Goal: Task Accomplishment & Management: Use online tool/utility

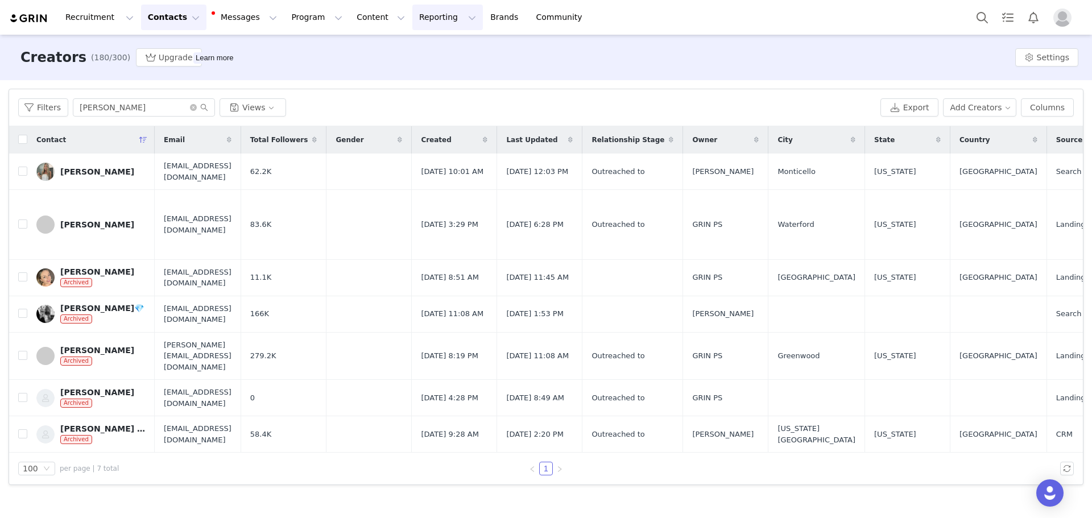
click at [412, 19] on button "Reporting Reporting" at bounding box center [447, 18] width 71 height 26
click at [404, 55] on p "Dashboard" at bounding box center [400, 50] width 43 height 12
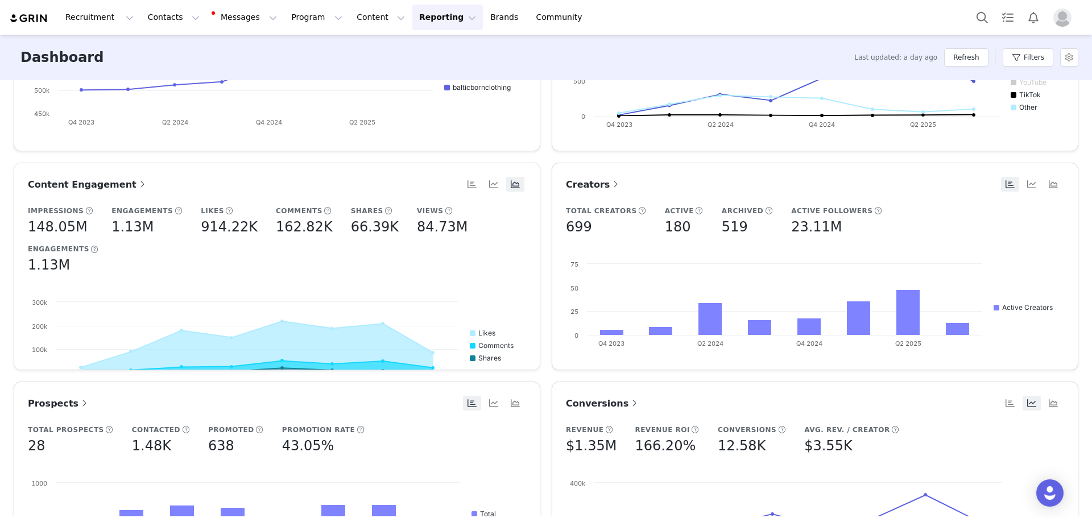
scroll to position [171, 0]
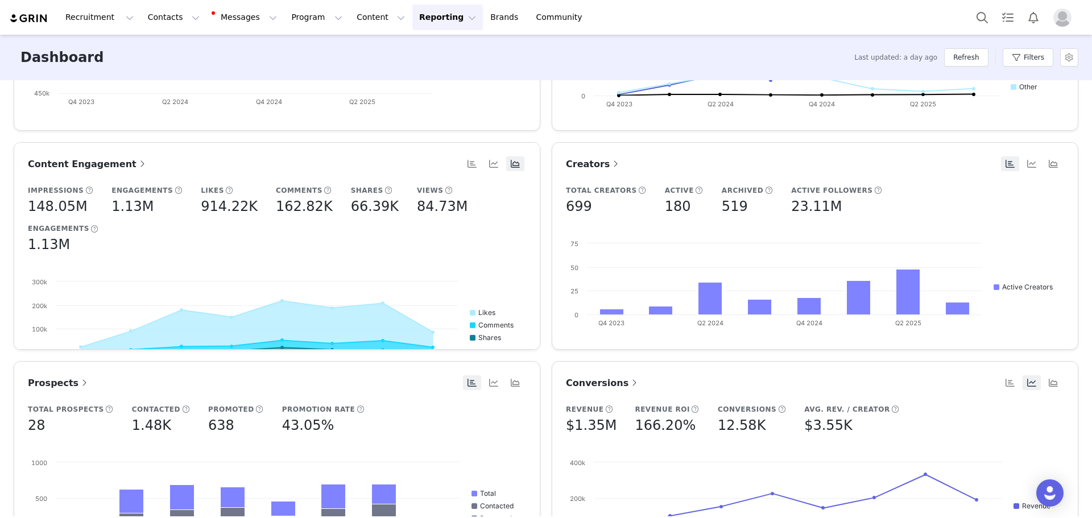
click at [587, 389] on link "Conversions" at bounding box center [603, 383] width 74 height 14
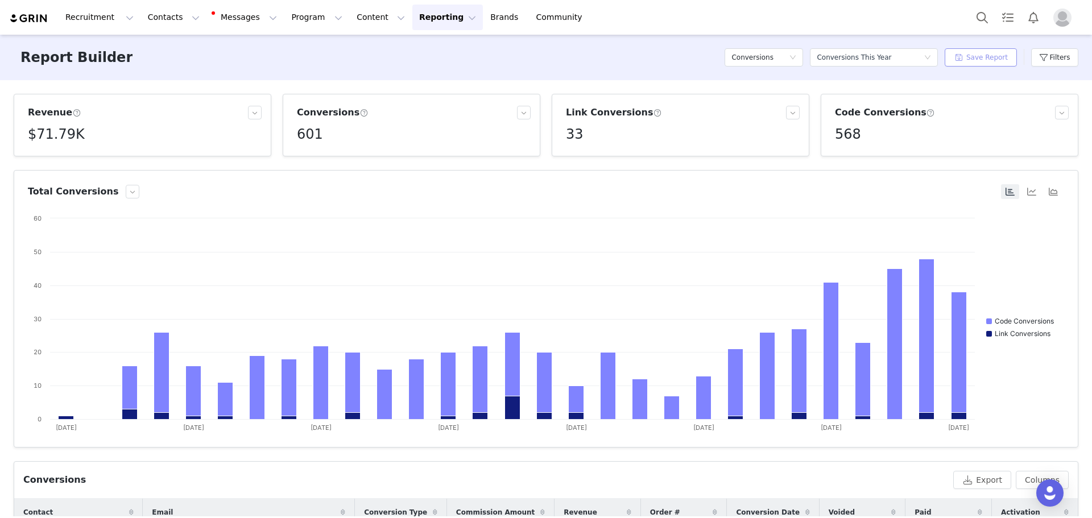
click at [995, 63] on button "Save Report" at bounding box center [981, 57] width 72 height 18
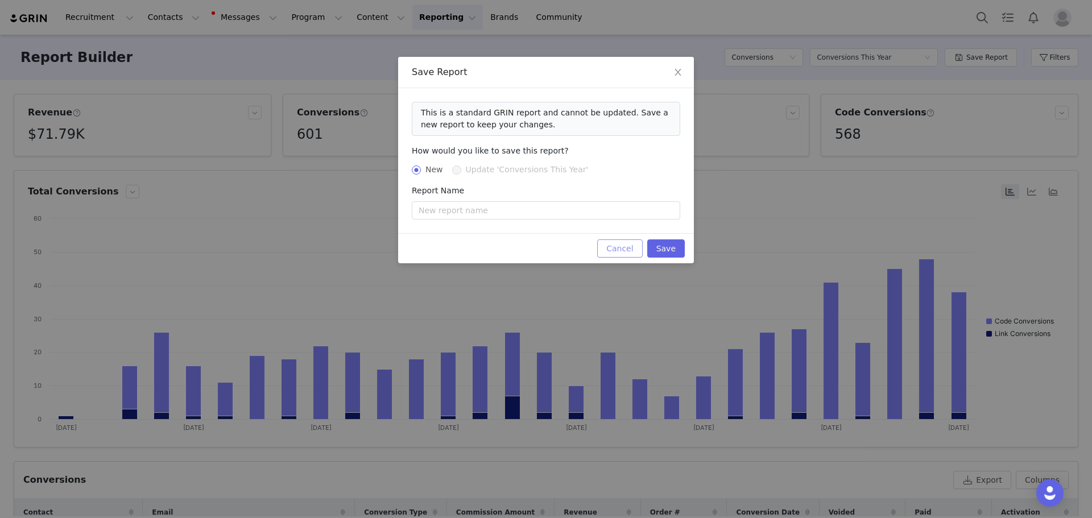
click at [636, 253] on button "Cancel" at bounding box center [619, 249] width 45 height 18
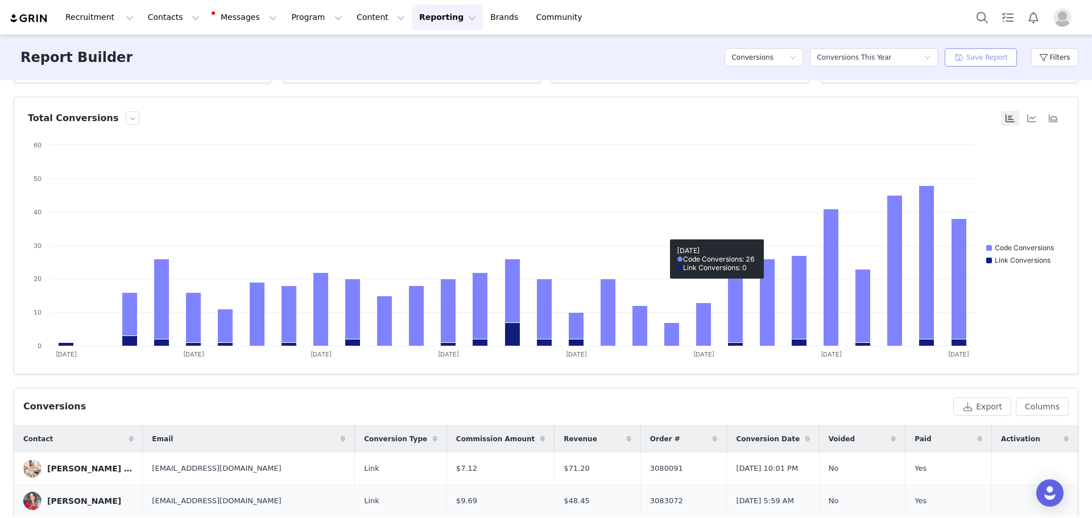
scroll to position [171, 0]
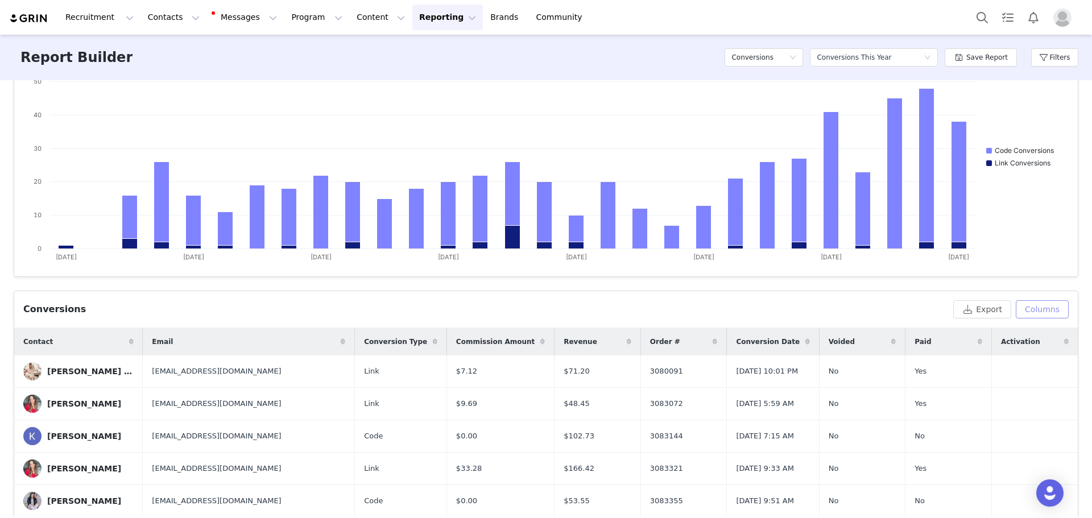
click at [1043, 310] on button "Columns" at bounding box center [1042, 309] width 53 height 18
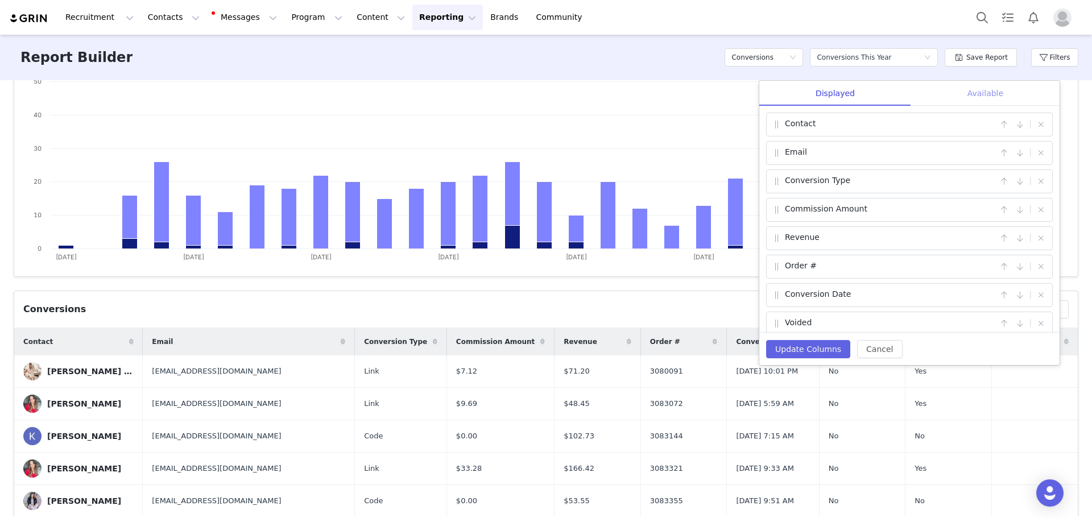
click at [998, 97] on div "Available" at bounding box center [985, 94] width 148 height 26
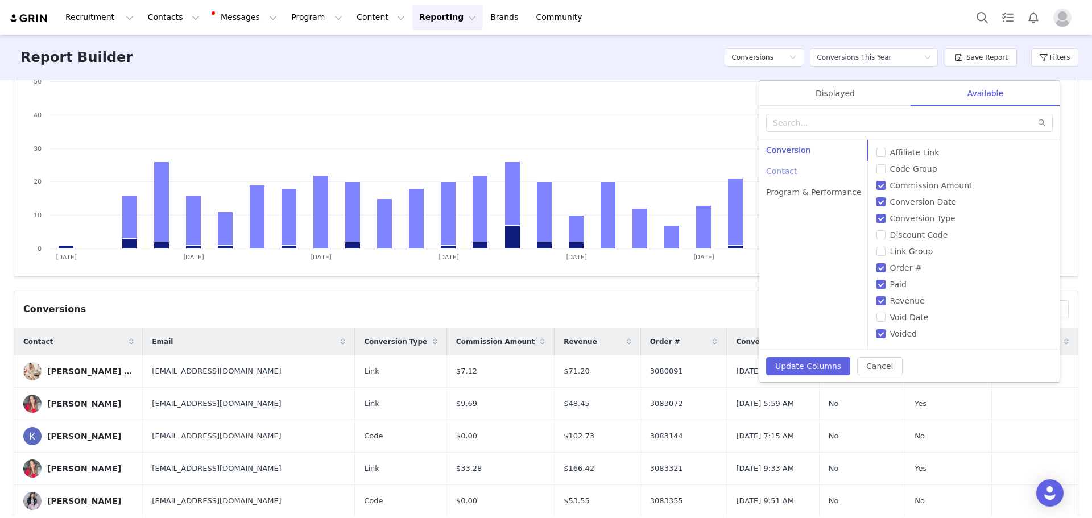
click at [802, 173] on div "Contact" at bounding box center [814, 171] width 109 height 21
click at [833, 195] on div "Program & Performance" at bounding box center [814, 192] width 109 height 21
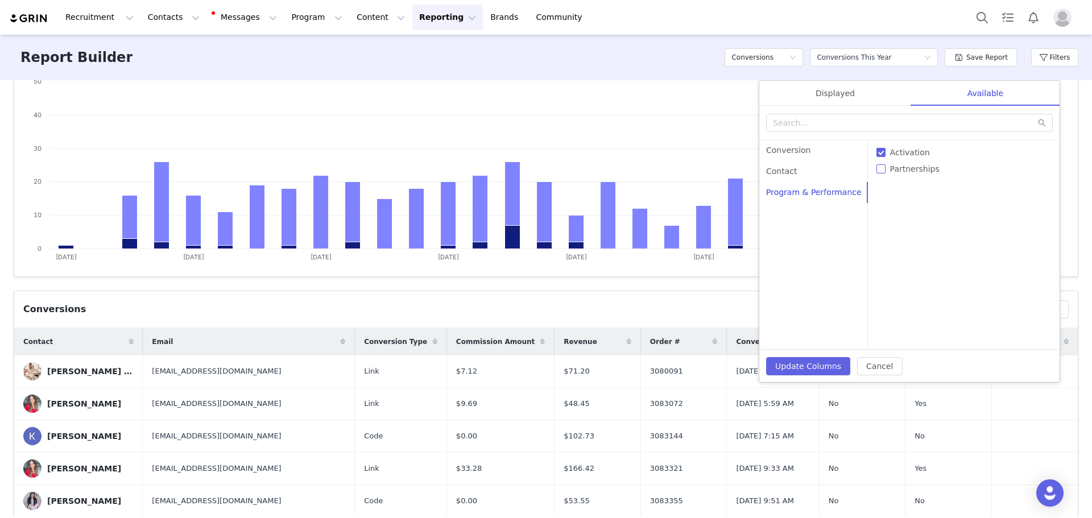
click at [877, 171] on input "Partnerships" at bounding box center [881, 168] width 9 height 9
checkbox input "true"
click at [830, 147] on div "Conversion" at bounding box center [814, 150] width 109 height 21
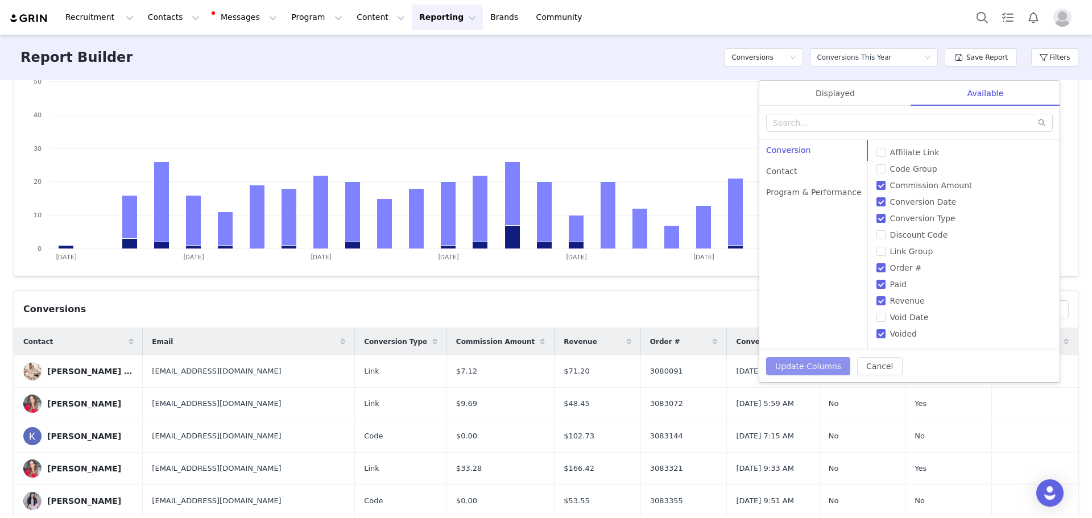
click at [807, 363] on button "Update Columns" at bounding box center [808, 366] width 84 height 18
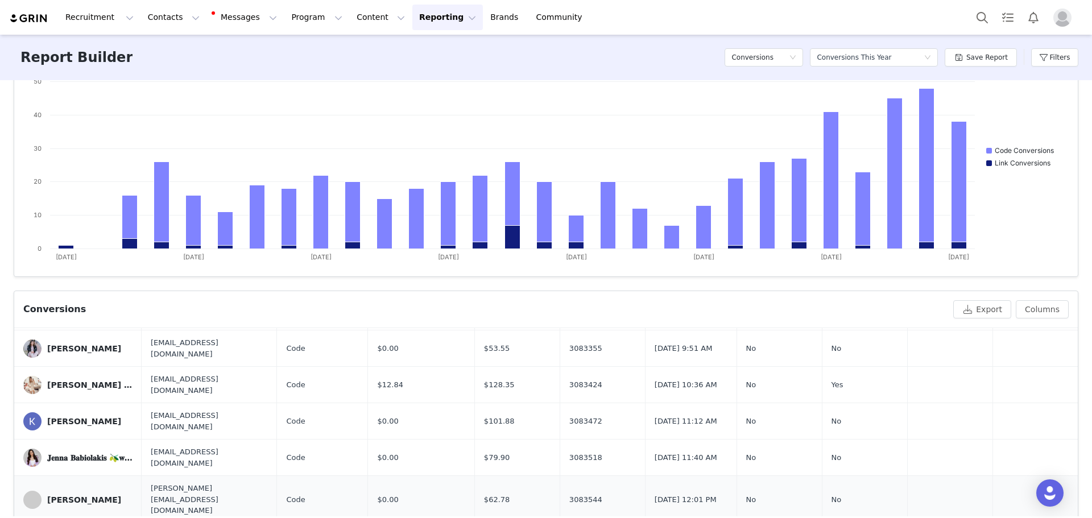
scroll to position [0, 0]
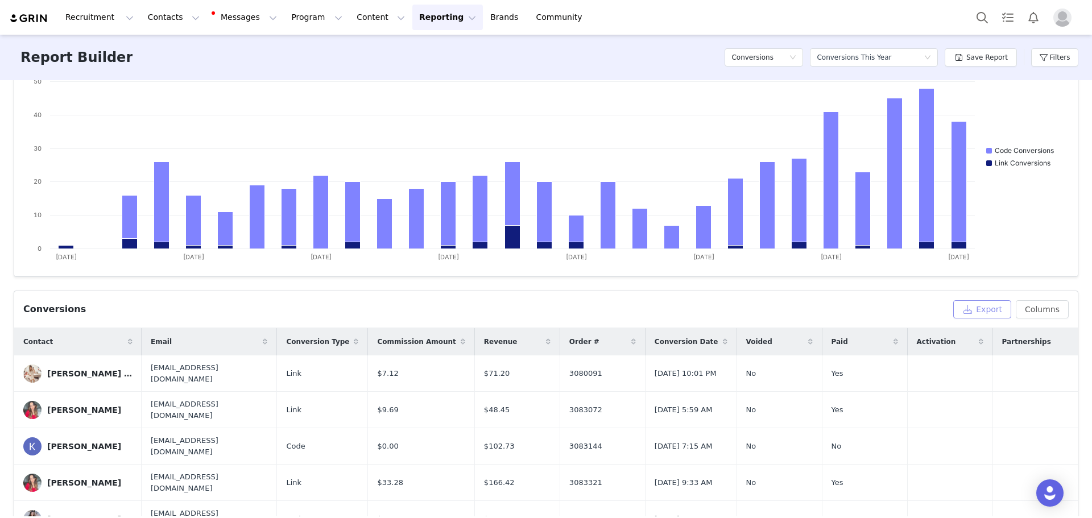
click at [992, 311] on button "Export" at bounding box center [983, 309] width 58 height 18
click at [789, 59] on div "Conversions" at bounding box center [760, 57] width 57 height 17
click at [768, 156] on h5 "Payments" at bounding box center [769, 153] width 65 height 13
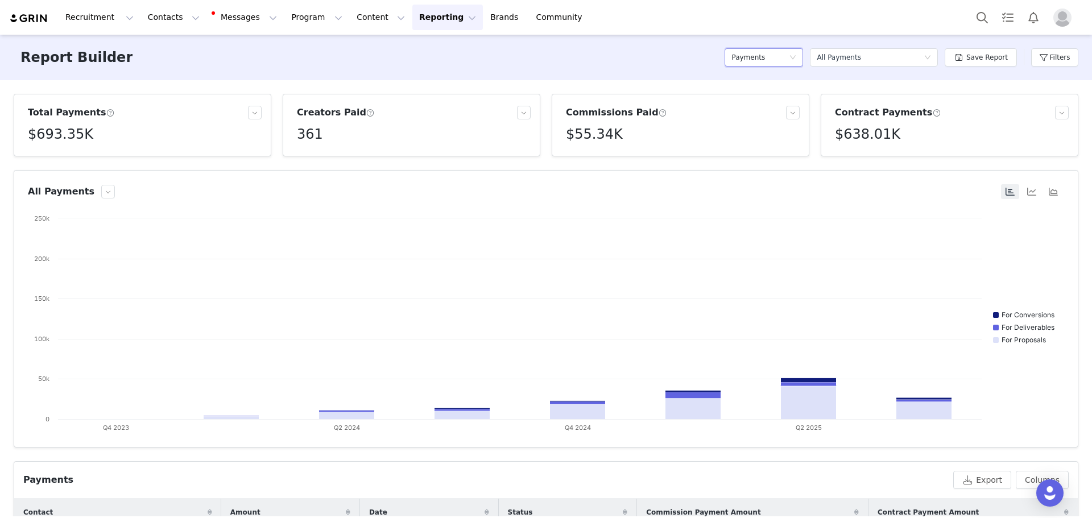
click at [878, 69] on div "Select a report All Payments" at bounding box center [874, 57] width 128 height 34
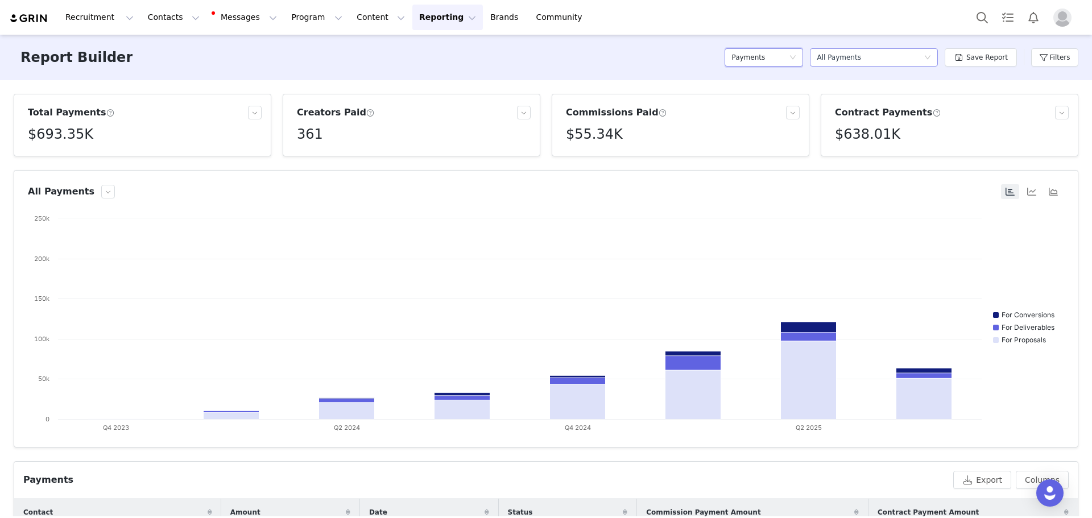
click at [878, 57] on div "Select a report All Payments" at bounding box center [870, 57] width 107 height 17
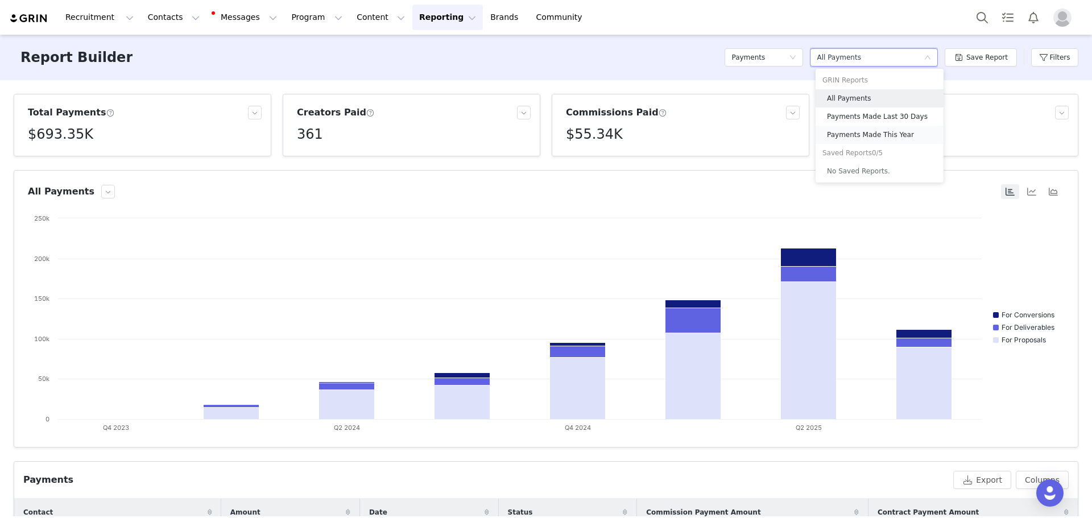
click at [878, 134] on h5 "Payments Made This Year" at bounding box center [882, 135] width 110 height 13
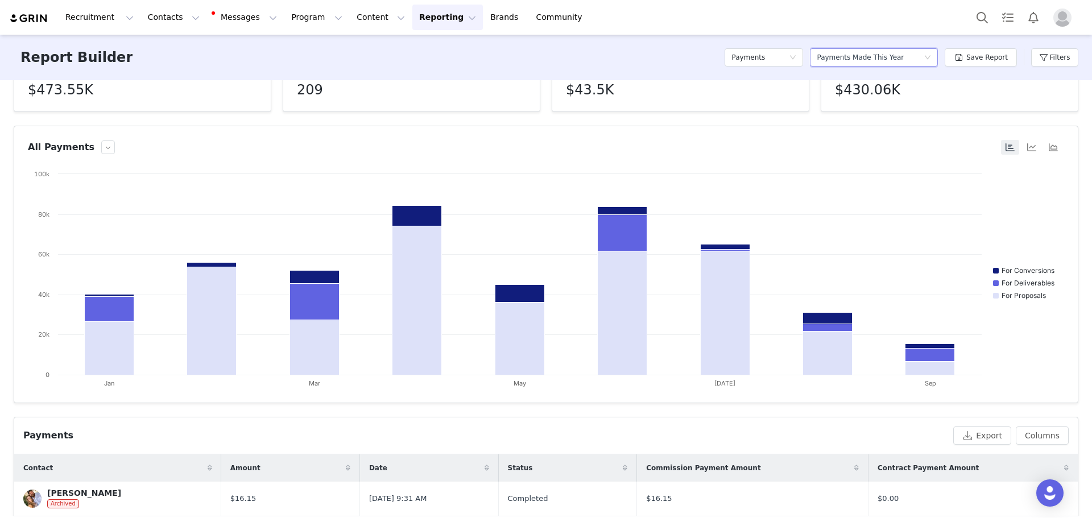
scroll to position [76, 0]
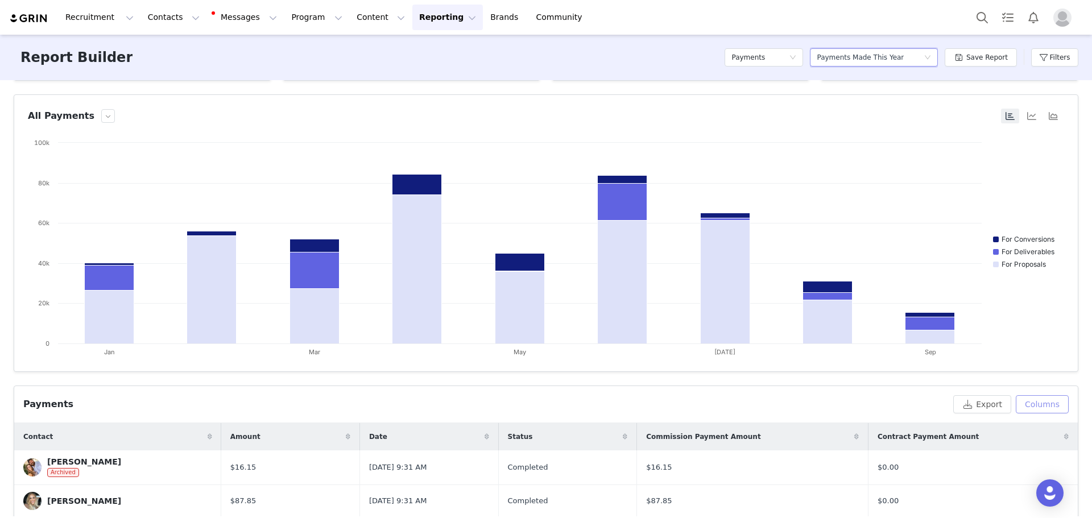
click at [1044, 408] on button "Columns" at bounding box center [1042, 404] width 53 height 18
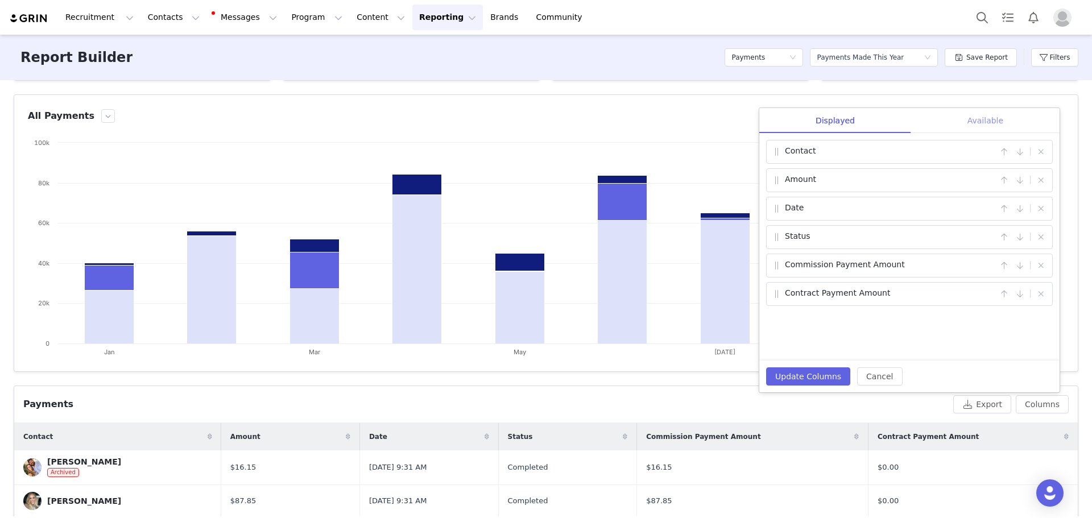
click at [985, 118] on div "Available" at bounding box center [985, 121] width 148 height 26
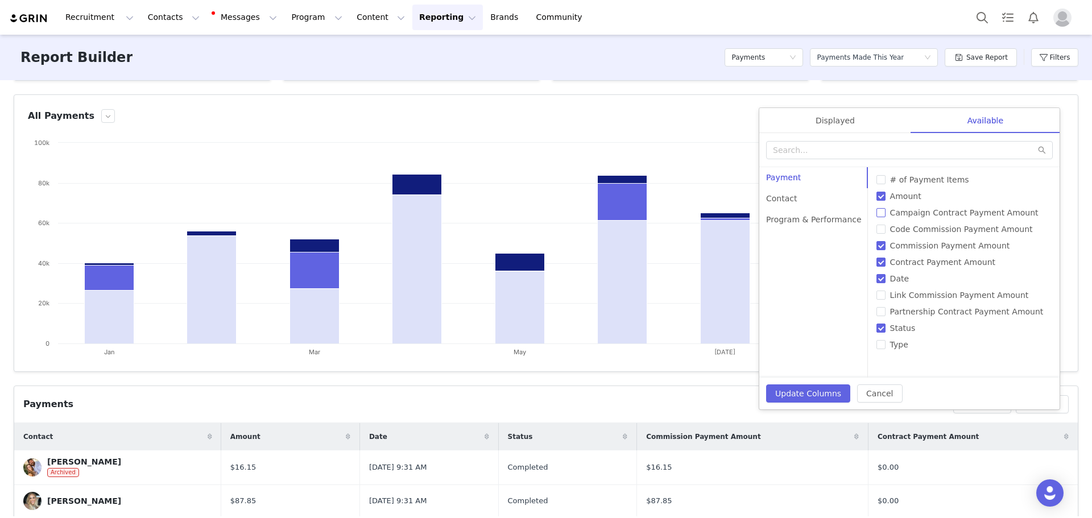
click at [1002, 214] on span "Campaign Contract Payment Amount" at bounding box center [965, 212] width 158 height 9
click at [886, 214] on input "Campaign Contract Payment Amount" at bounding box center [881, 212] width 9 height 9
checkbox input "true"
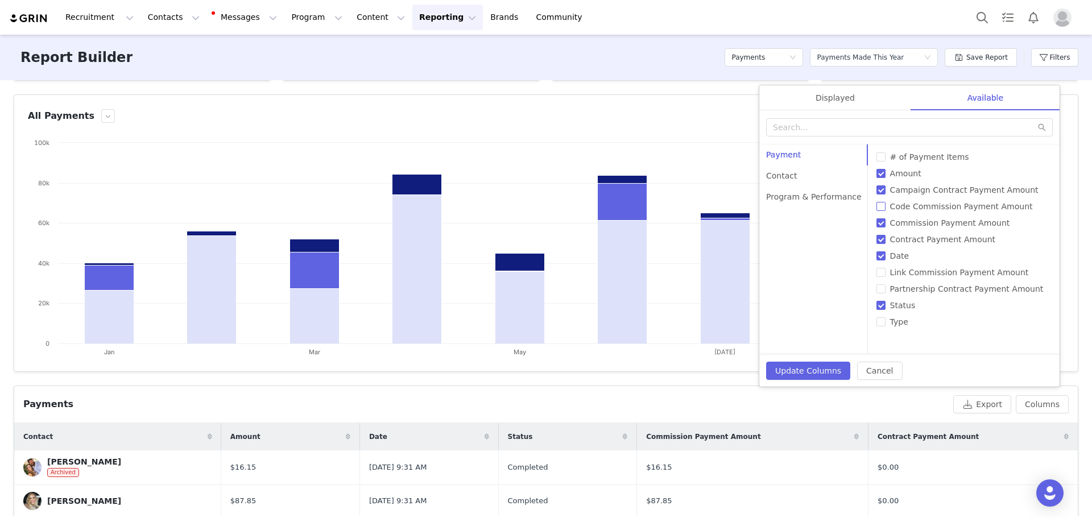
click at [997, 209] on span "Code Commission Payment Amount" at bounding box center [962, 206] width 152 height 9
click at [886, 209] on input "Code Commission Payment Amount" at bounding box center [881, 206] width 9 height 9
checkbox input "true"
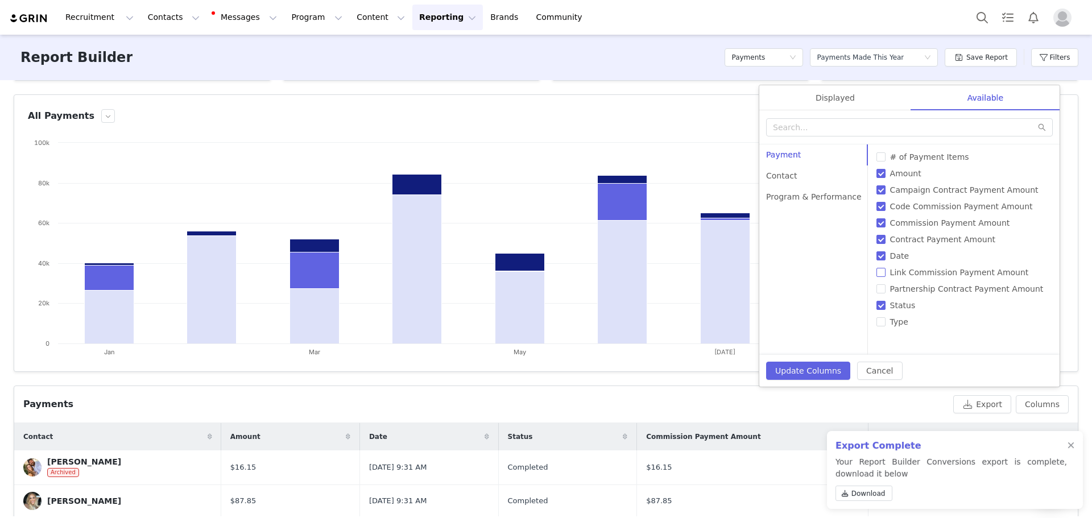
click at [974, 269] on span "Link Commission Payment Amount" at bounding box center [960, 272] width 148 height 9
click at [886, 269] on input "Link Commission Payment Amount" at bounding box center [881, 272] width 9 height 9
checkbox input "true"
click at [874, 493] on span "Download" at bounding box center [869, 494] width 34 height 10
checkbox input "false"
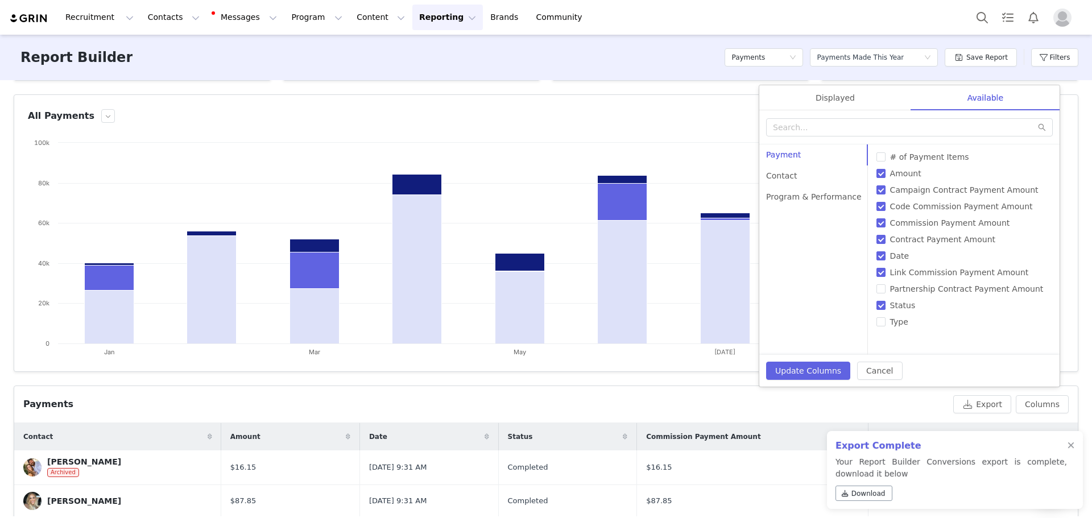
checkbox input "false"
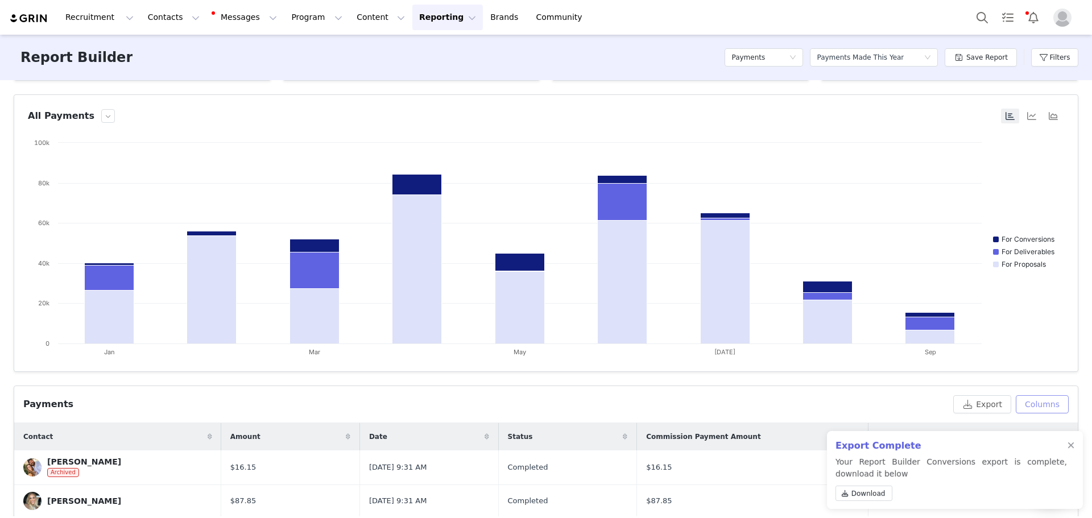
click at [1034, 401] on button "Columns" at bounding box center [1042, 404] width 53 height 18
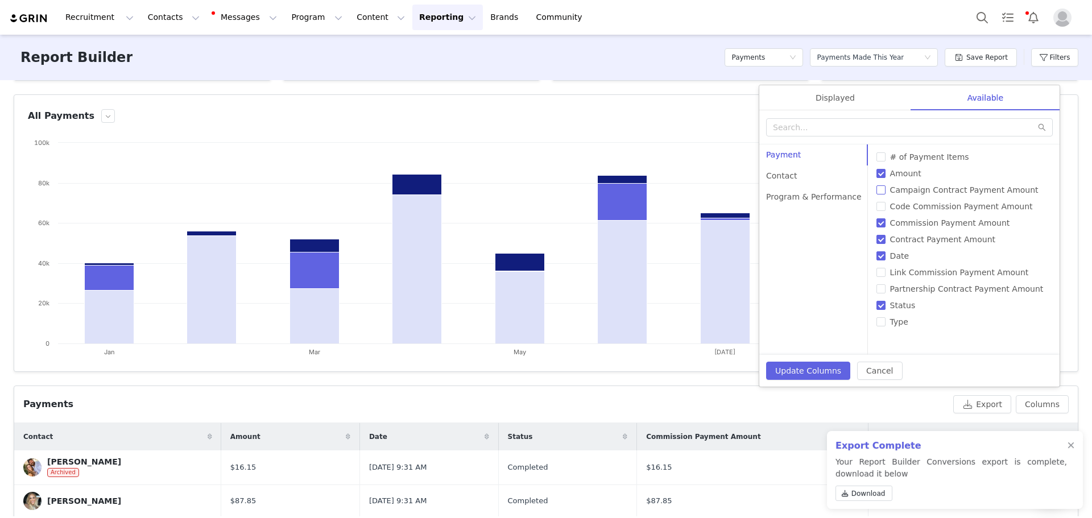
click at [1004, 192] on span "Campaign Contract Payment Amount" at bounding box center [965, 189] width 158 height 9
click at [886, 192] on input "Campaign Contract Payment Amount" at bounding box center [881, 189] width 9 height 9
checkbox input "true"
click at [1001, 205] on span "Code Commission Payment Amount" at bounding box center [962, 206] width 152 height 9
click at [886, 205] on input "Code Commission Payment Amount" at bounding box center [881, 206] width 9 height 9
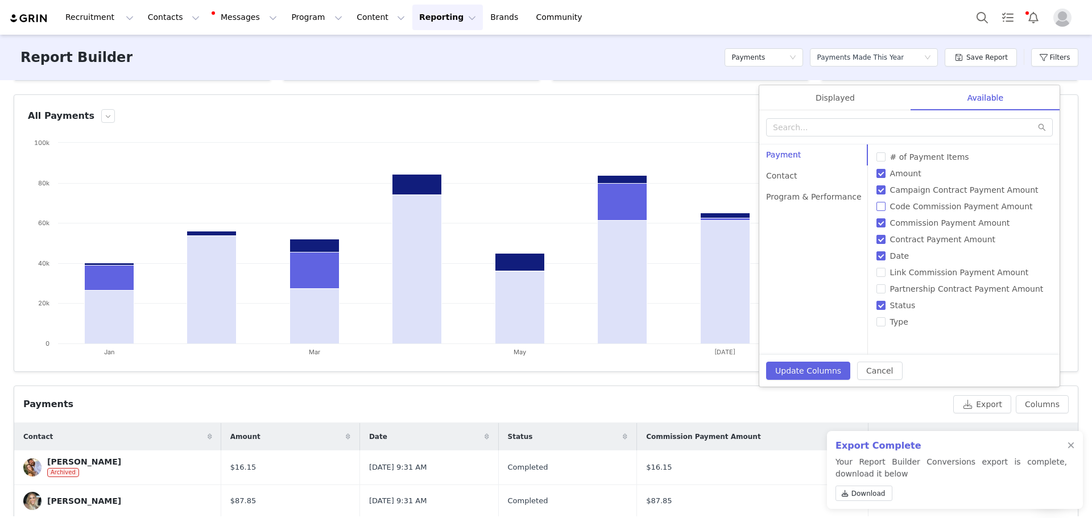
checkbox input "true"
click at [971, 271] on span "Link Commission Payment Amount" at bounding box center [960, 272] width 148 height 9
click at [886, 271] on input "Link Commission Payment Amount" at bounding box center [881, 272] width 9 height 9
checkbox input "true"
click at [973, 287] on span "Partnership Contract Payment Amount" at bounding box center [967, 288] width 163 height 9
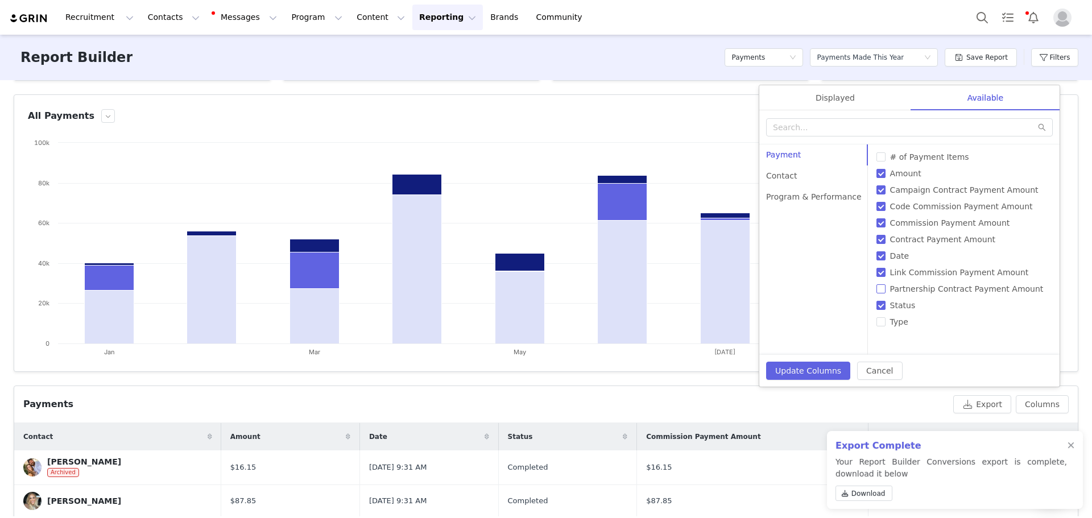
click at [886, 287] on input "Partnership Contract Payment Amount" at bounding box center [881, 288] width 9 height 9
checkbox input "true"
click at [794, 178] on div "Contact" at bounding box center [814, 176] width 109 height 21
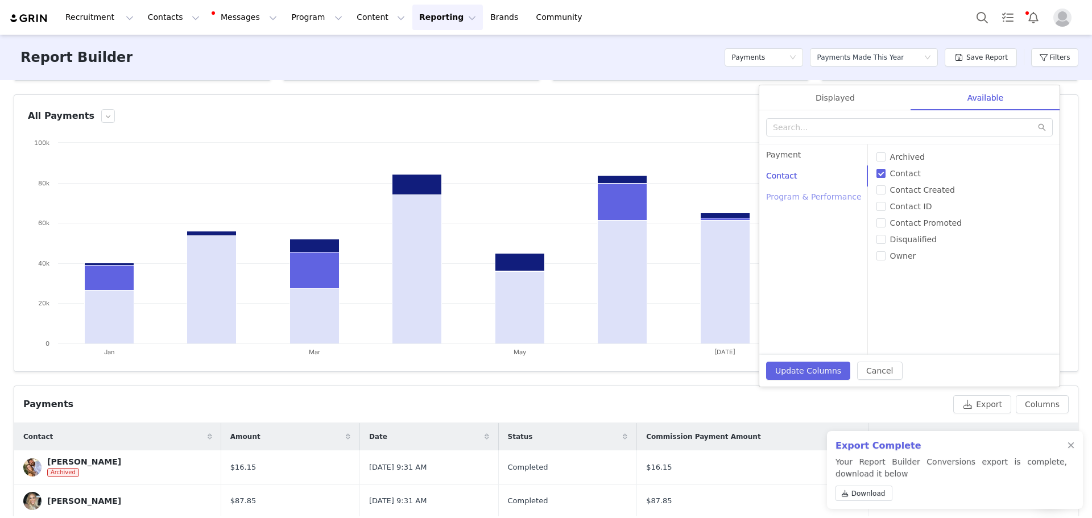
click at [831, 195] on div "Program & Performance" at bounding box center [814, 197] width 109 height 21
click at [906, 157] on span "Activation" at bounding box center [910, 156] width 49 height 9
click at [886, 157] on input "Activation" at bounding box center [881, 156] width 9 height 9
checkbox input "true"
click at [907, 172] on span "Campaign" at bounding box center [910, 173] width 49 height 9
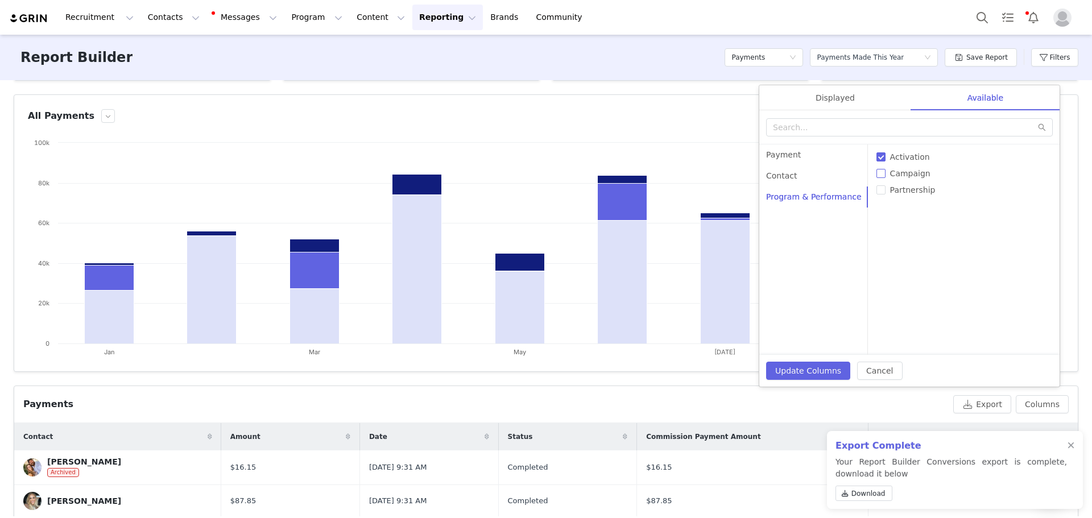
click at [886, 172] on input "Campaign" at bounding box center [881, 173] width 9 height 9
checkbox input "true"
click at [909, 193] on span "Partnership" at bounding box center [913, 189] width 55 height 9
click at [886, 193] on input "Partnership" at bounding box center [881, 189] width 9 height 9
checkbox input "true"
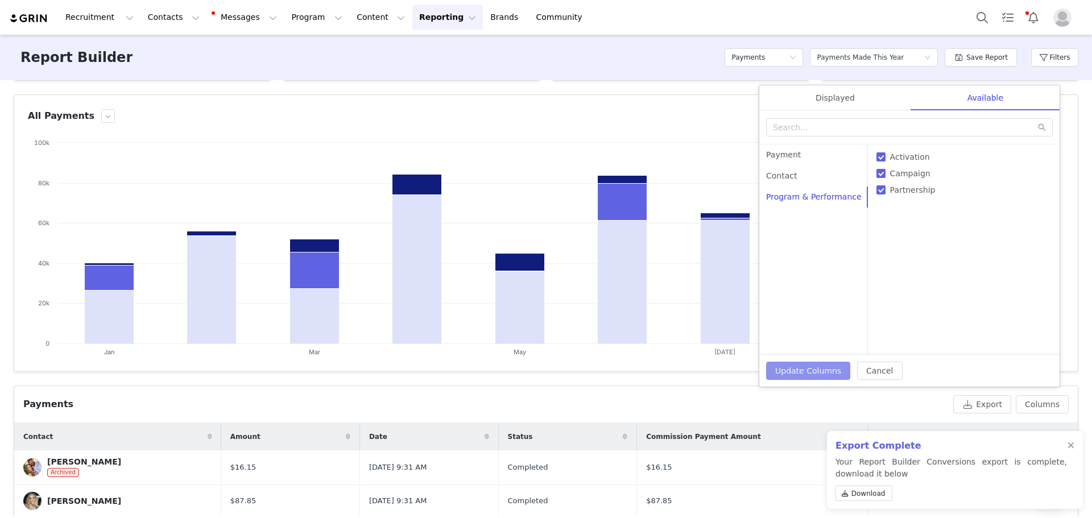
click at [827, 370] on button "Update Columns" at bounding box center [808, 371] width 84 height 18
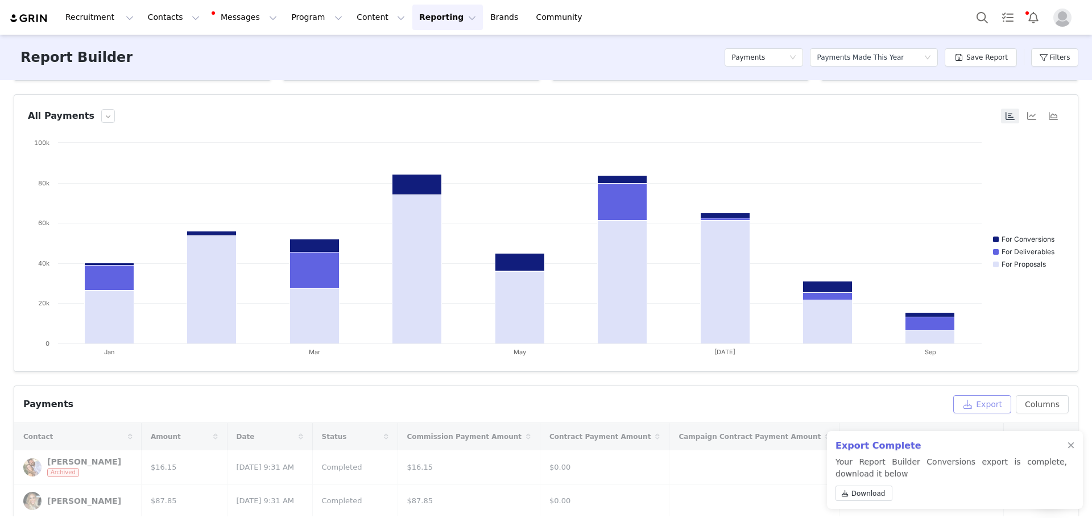
click at [979, 407] on button "Export" at bounding box center [983, 404] width 58 height 18
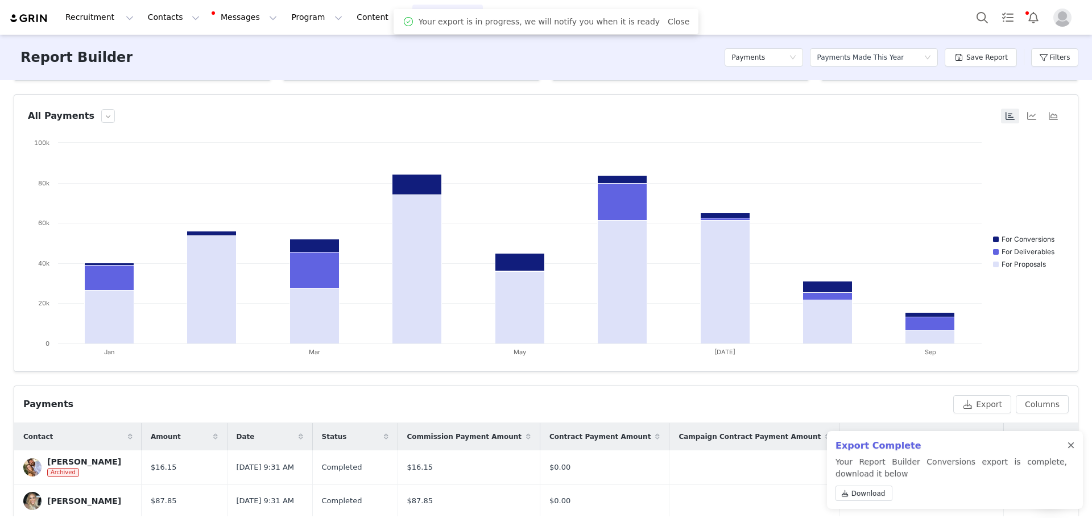
click at [1072, 448] on div at bounding box center [1071, 445] width 7 height 9
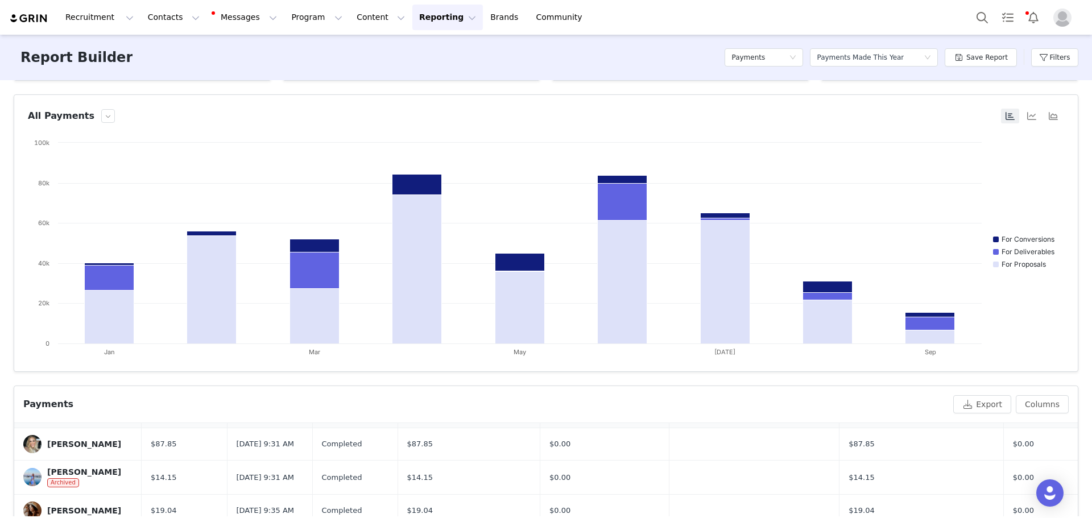
scroll to position [0, 0]
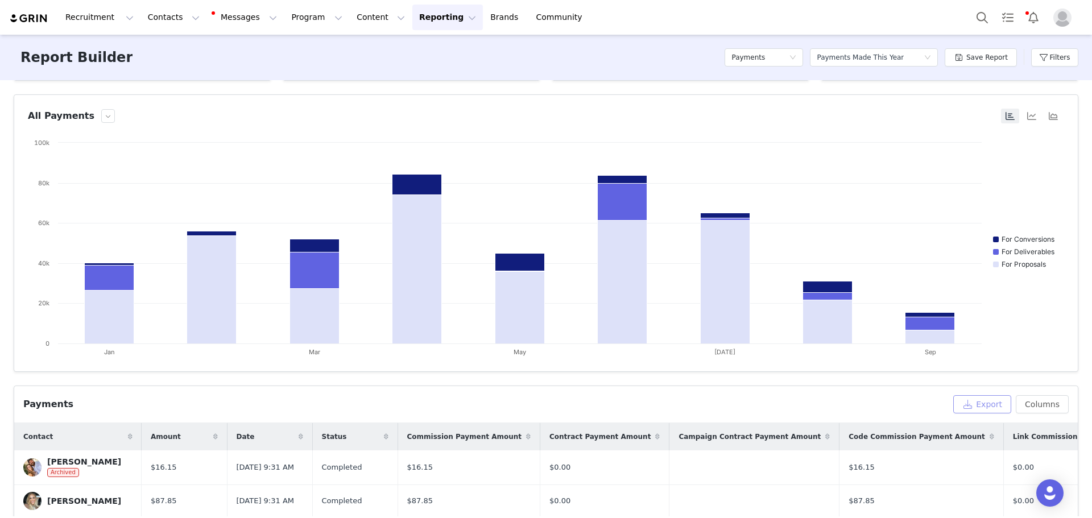
click at [971, 403] on button "Export" at bounding box center [983, 404] width 58 height 18
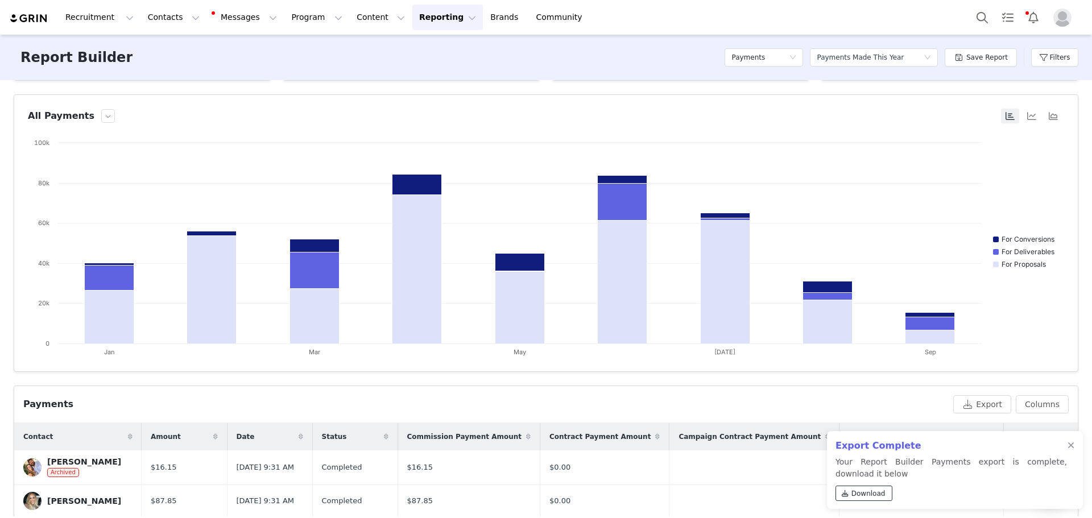
click at [862, 494] on span "Download" at bounding box center [869, 494] width 34 height 10
click at [758, 46] on div "Payments" at bounding box center [764, 57] width 79 height 34
click at [757, 59] on h5 "Payments" at bounding box center [749, 57] width 34 height 17
click at [221, 57] on div "Report Builder Payments Select a report Payments Made This Year Save Report Fil…" at bounding box center [546, 58] width 1092 height 46
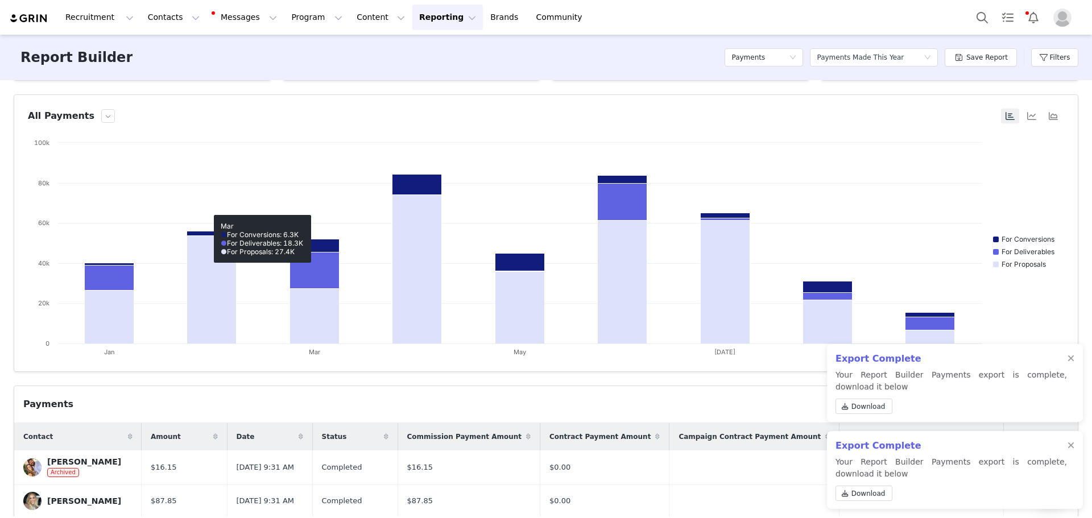
click at [412, 13] on button "Reporting Reporting" at bounding box center [447, 18] width 71 height 26
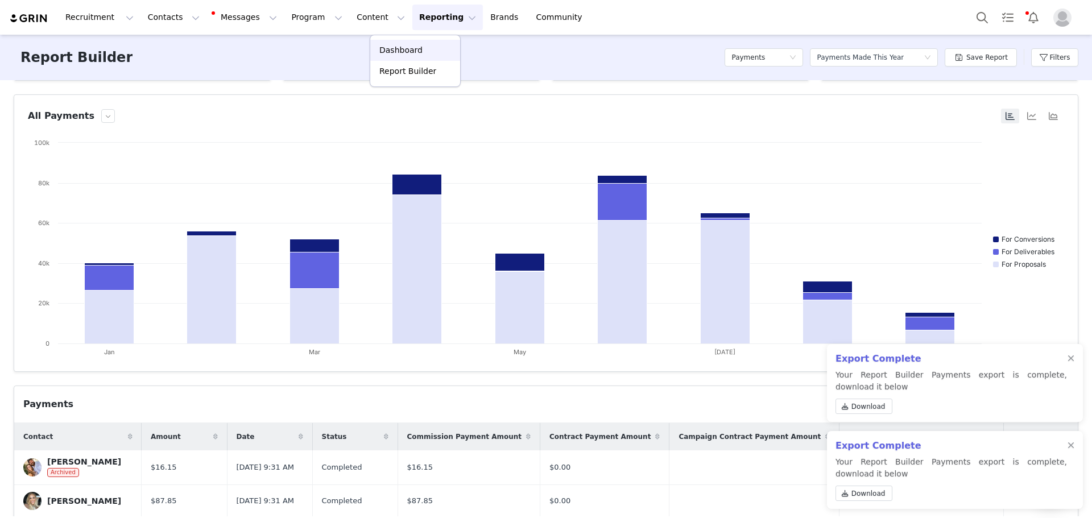
click at [415, 51] on p "Dashboard" at bounding box center [400, 50] width 43 height 12
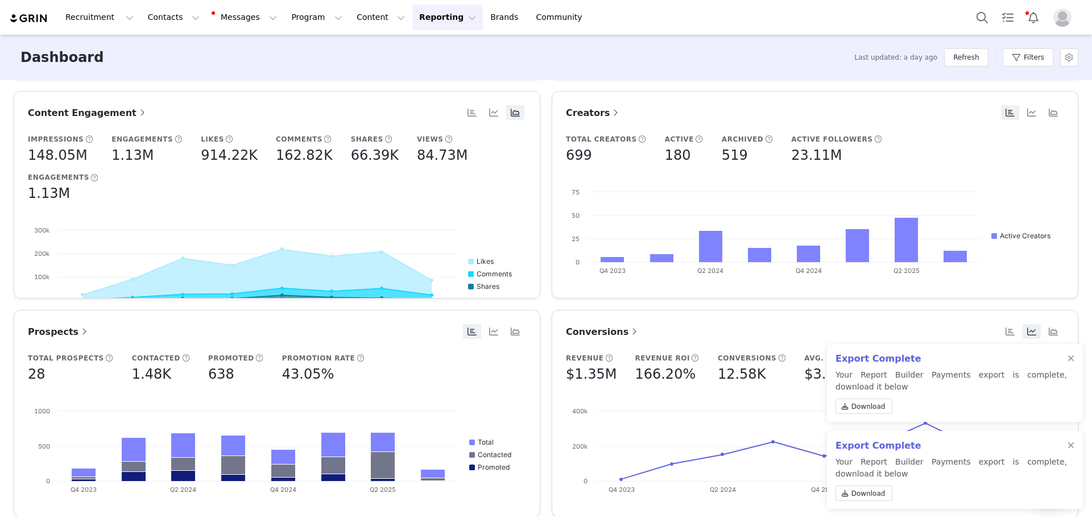
scroll to position [284, 0]
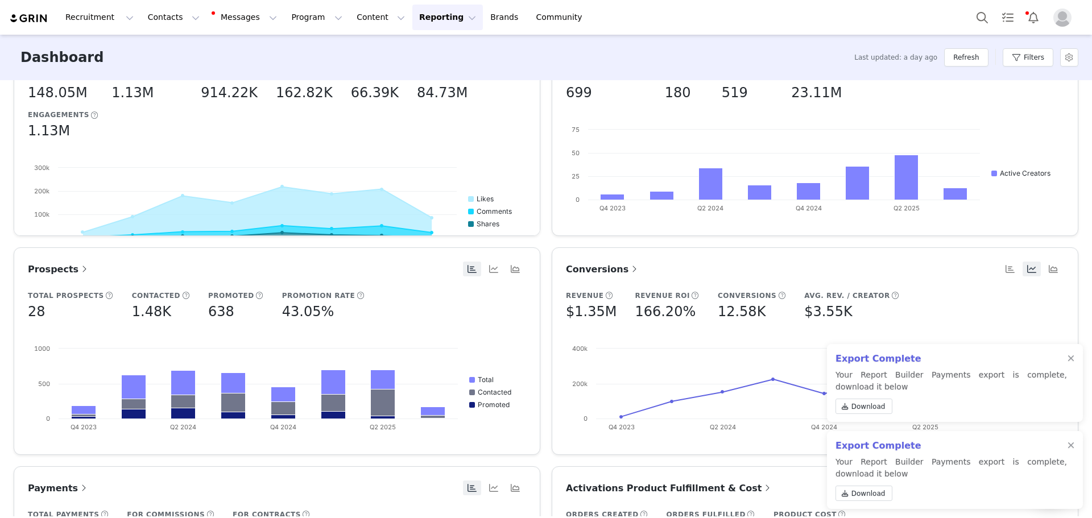
click at [607, 273] on span "Conversions" at bounding box center [603, 269] width 74 height 11
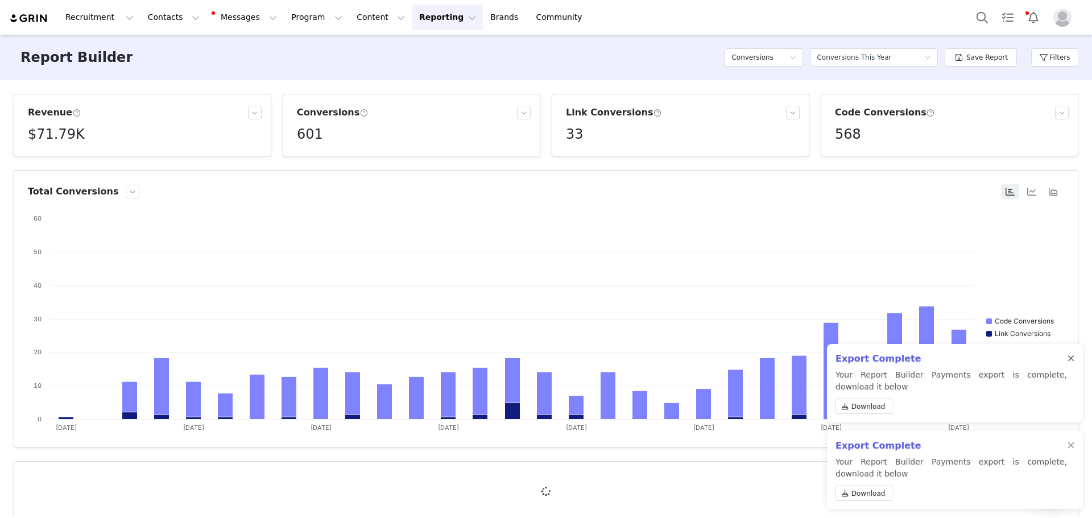
click at [1074, 360] on div at bounding box center [1071, 358] width 7 height 9
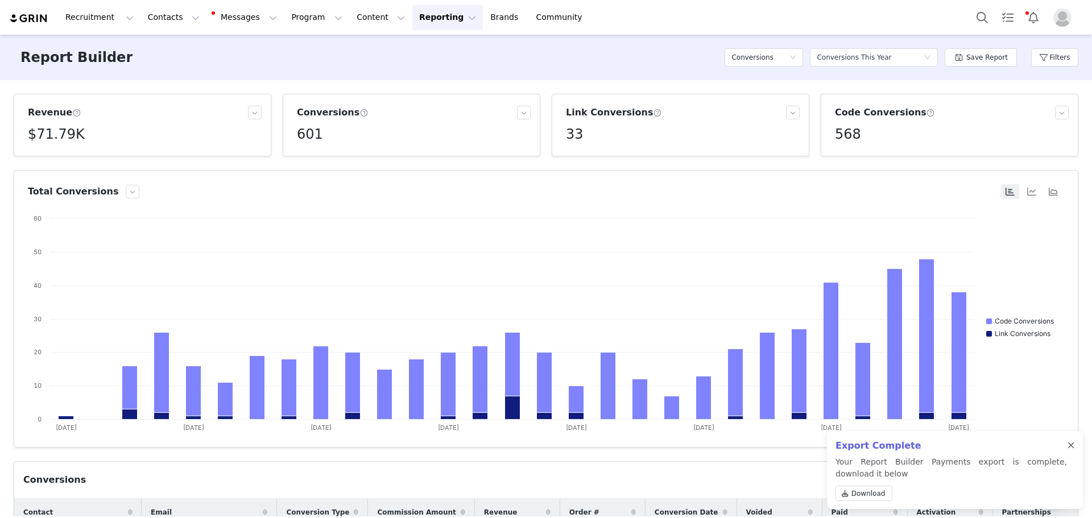
click at [1074, 448] on div at bounding box center [1071, 445] width 7 height 9
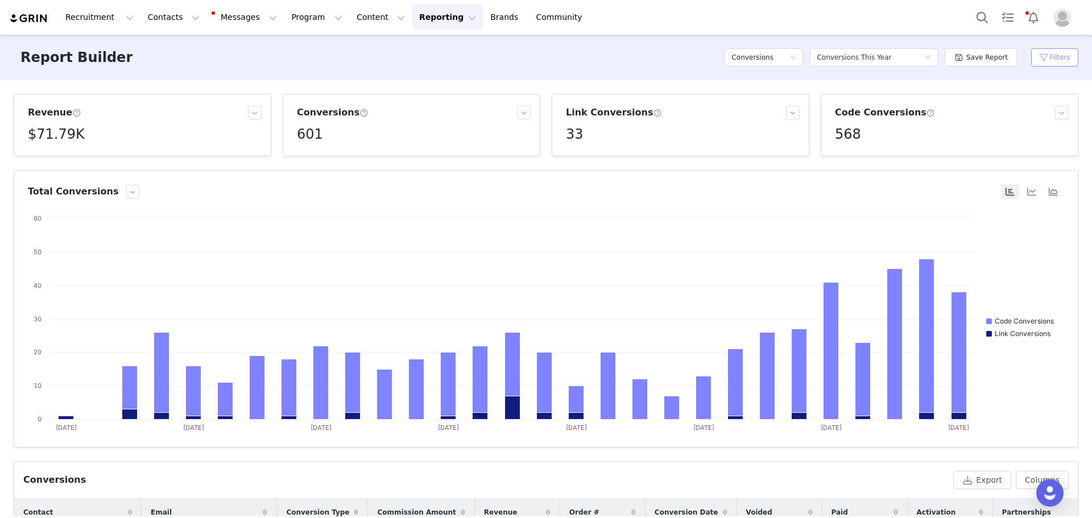
click at [1049, 56] on button "Filters" at bounding box center [1054, 57] width 47 height 18
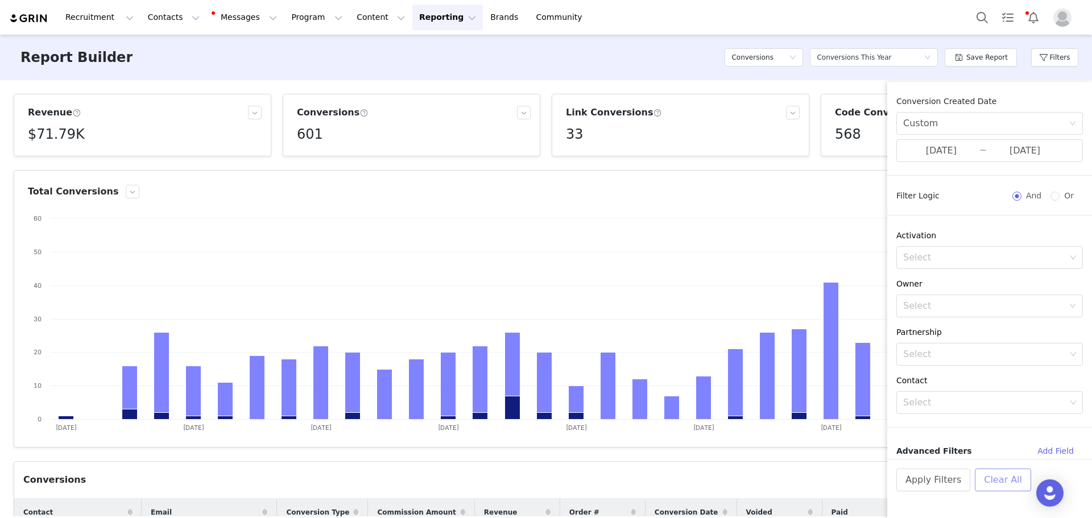
click at [1008, 477] on button "Clear All" at bounding box center [1003, 480] width 56 height 23
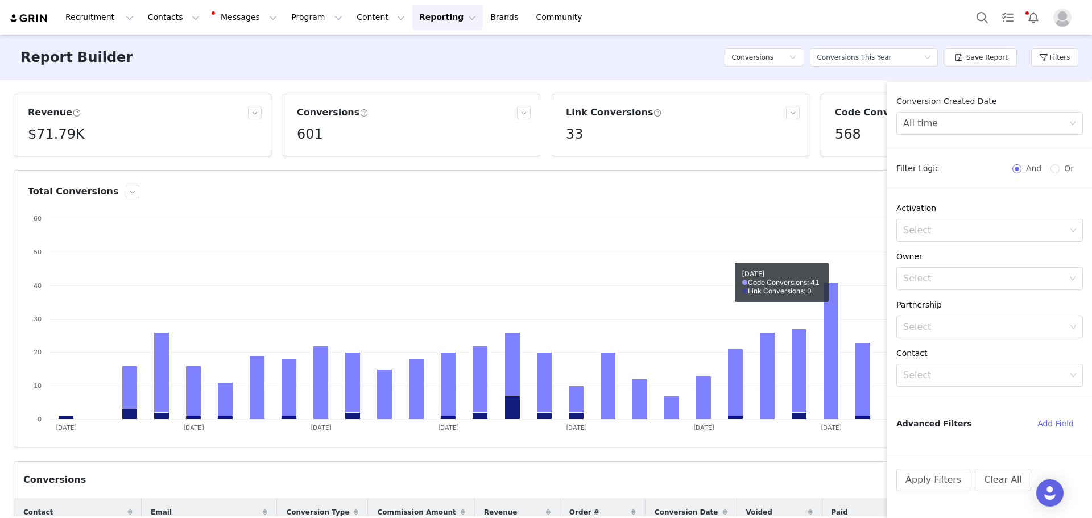
click at [545, 42] on div "Report Builder Conversions Select a report Conversions This Year Save Report Fi…" at bounding box center [546, 58] width 1092 height 46
click at [932, 481] on button "Apply Filters" at bounding box center [934, 480] width 74 height 23
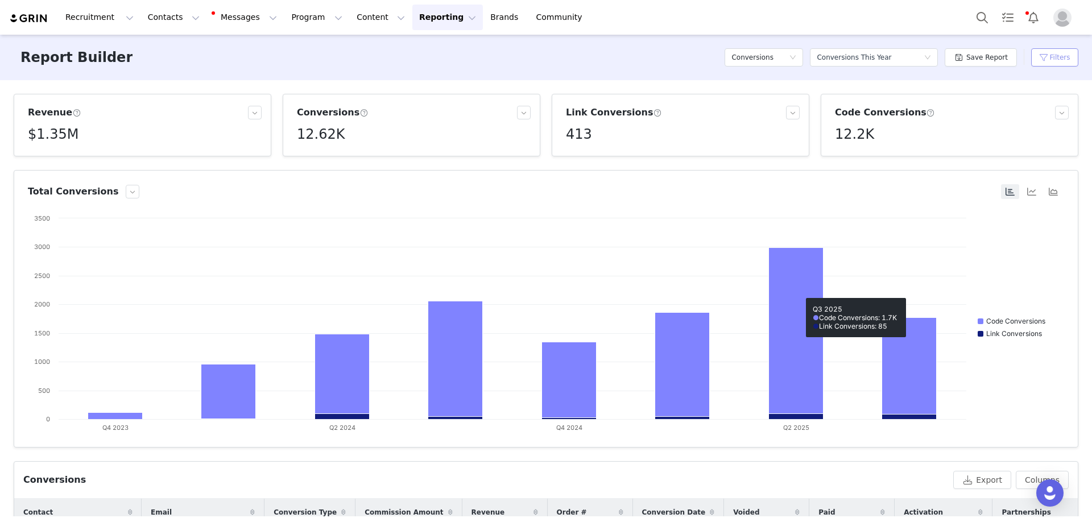
click at [1050, 60] on button "Filters" at bounding box center [1054, 57] width 47 height 18
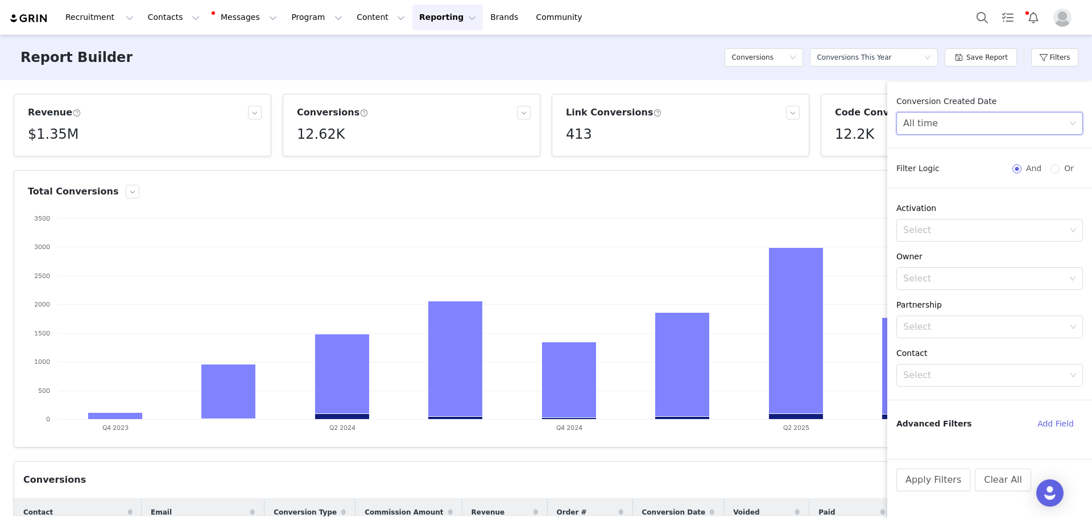
click at [995, 119] on div "All time" at bounding box center [986, 124] width 166 height 22
click at [941, 200] on li "Custom" at bounding box center [990, 203] width 187 height 18
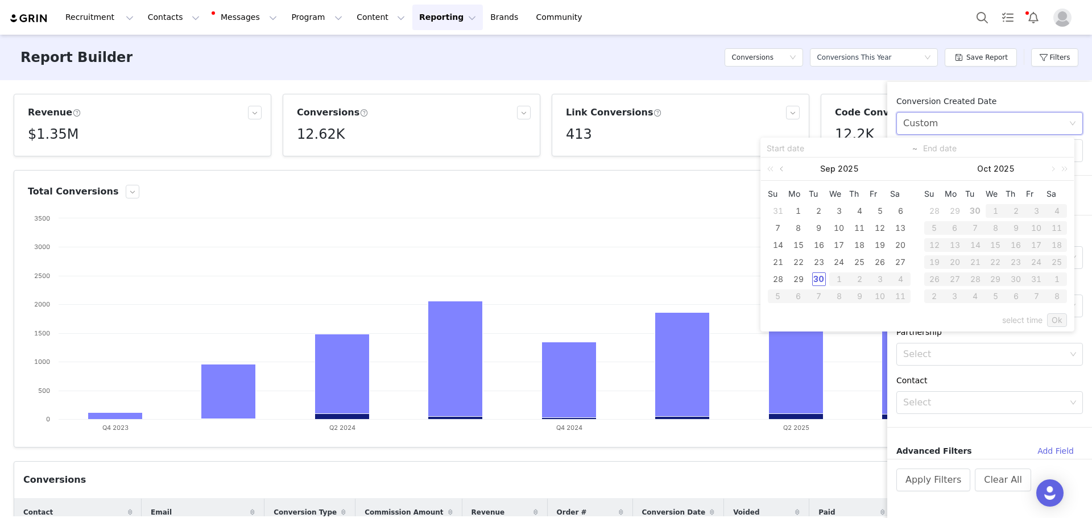
click at [782, 170] on link at bounding box center [783, 169] width 10 height 23
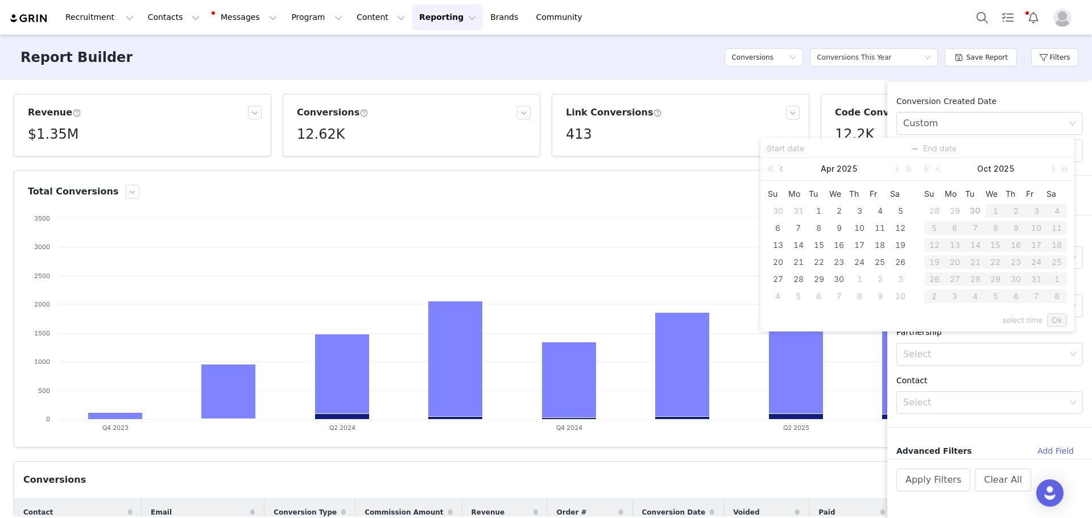
click at [782, 170] on link at bounding box center [783, 169] width 10 height 23
click at [839, 212] on div "1" at bounding box center [839, 211] width 14 height 14
type input "[DATE]"
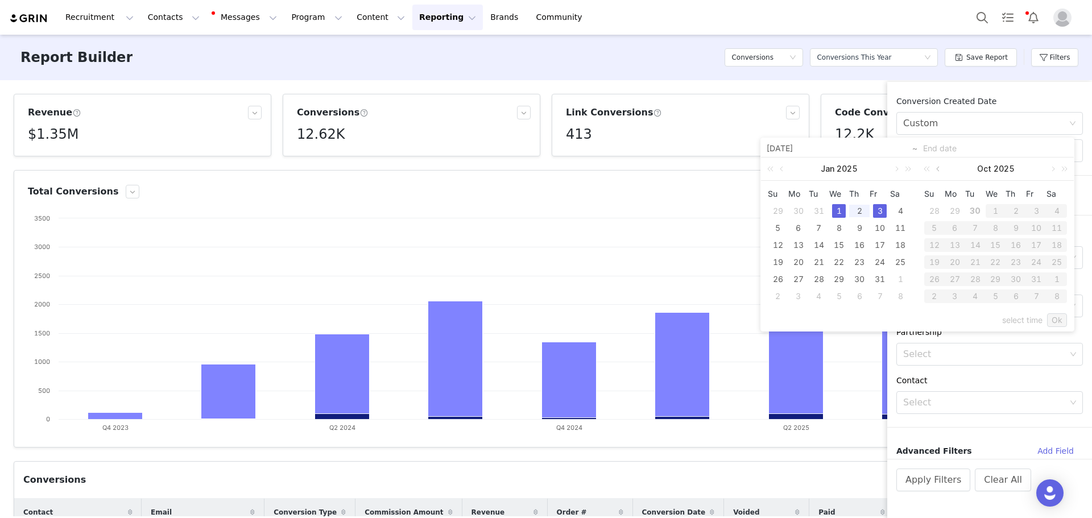
click at [936, 168] on link at bounding box center [939, 169] width 10 height 23
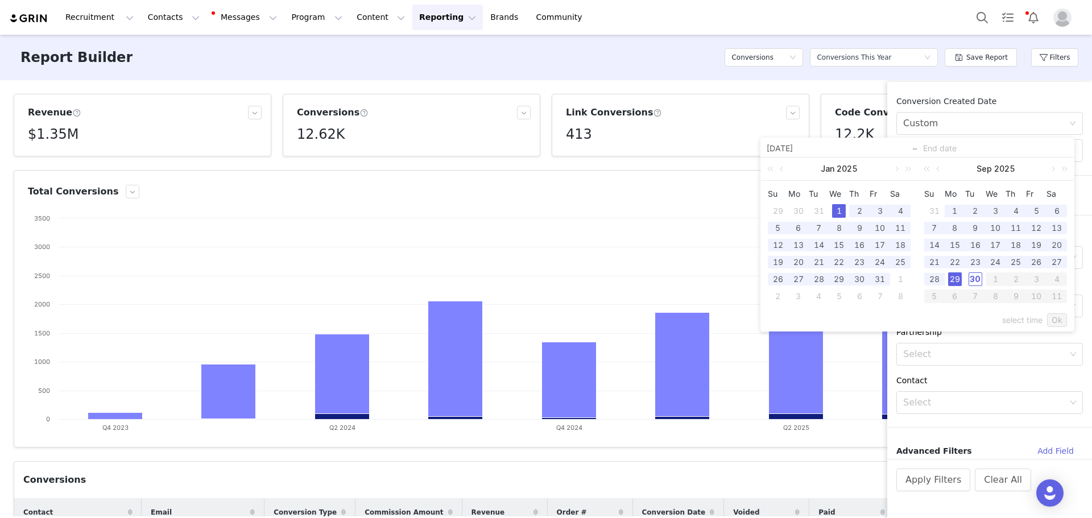
click at [955, 278] on div "29" at bounding box center [955, 280] width 14 height 14
type input "[DATE]"
click at [1055, 320] on link "Ok" at bounding box center [1057, 320] width 20 height 14
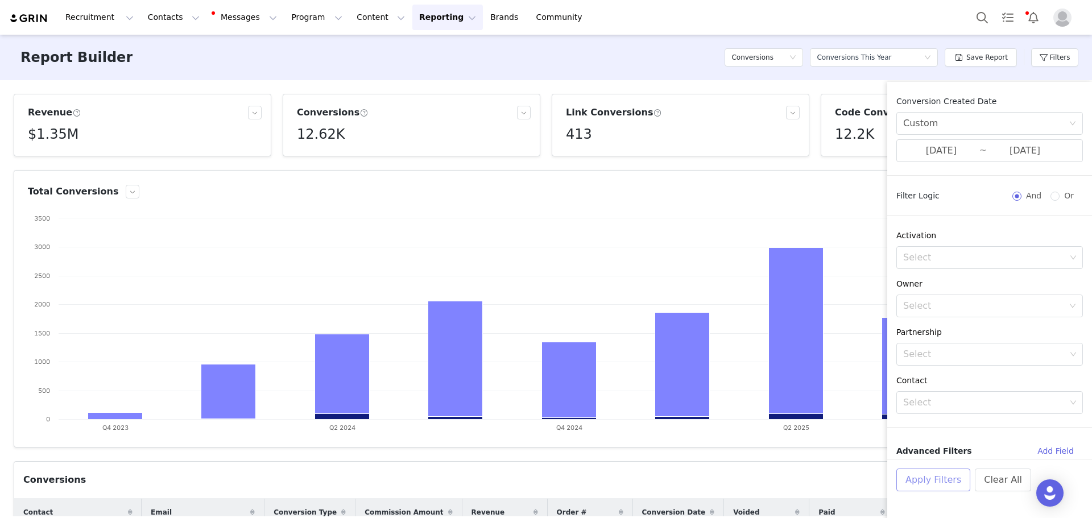
click at [952, 484] on button "Apply Filters" at bounding box center [934, 480] width 74 height 23
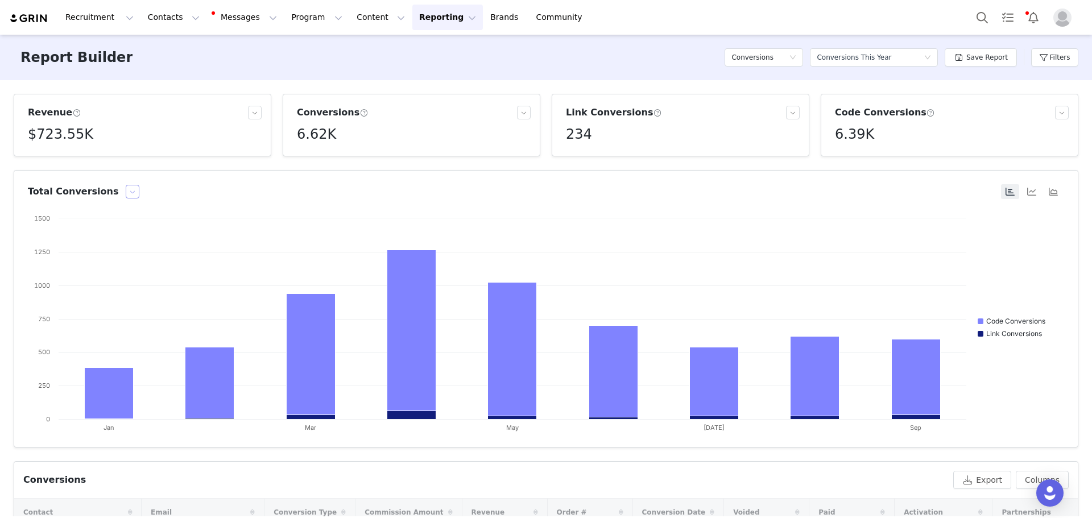
click at [126, 189] on button "button" at bounding box center [133, 192] width 14 height 14
click at [126, 188] on button "button" at bounding box center [133, 192] width 14 height 14
click at [125, 188] on div "Total Conversions" at bounding box center [514, 192] width 972 height 14
click at [126, 189] on button "button" at bounding box center [133, 192] width 14 height 14
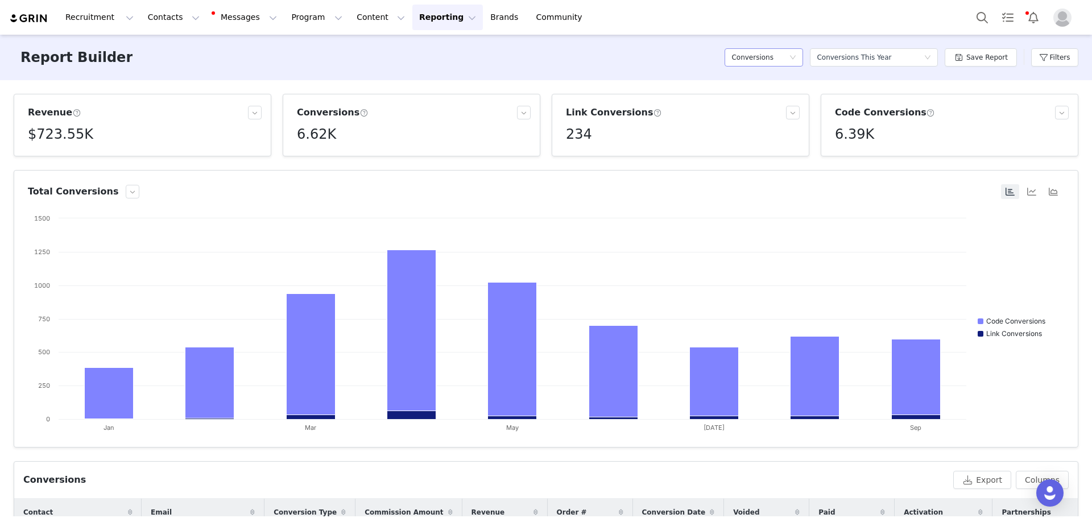
click at [798, 62] on div "Conversions" at bounding box center [764, 57] width 79 height 18
click at [756, 155] on h5 "Payments" at bounding box center [769, 153] width 65 height 13
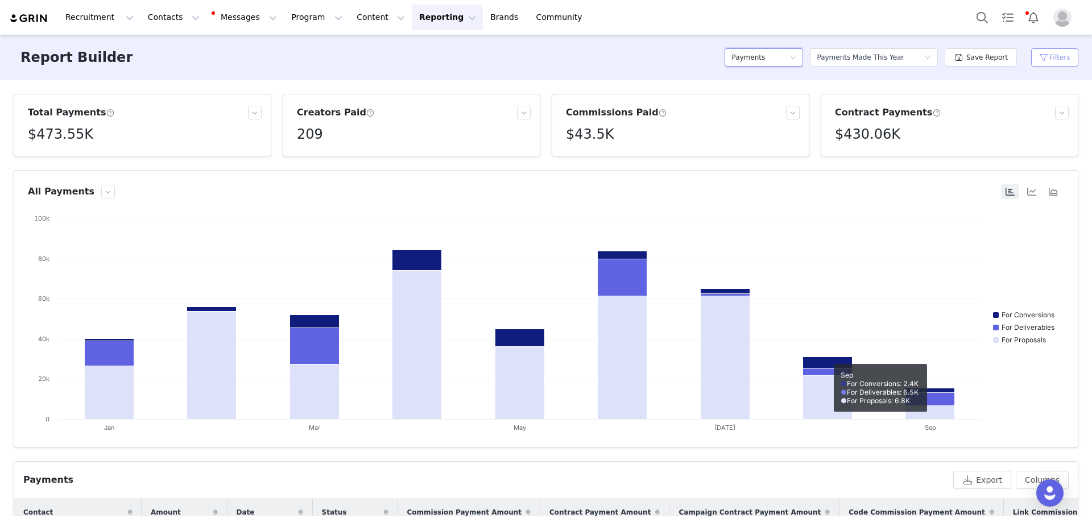
click at [1067, 63] on button "Filters" at bounding box center [1054, 57] width 47 height 18
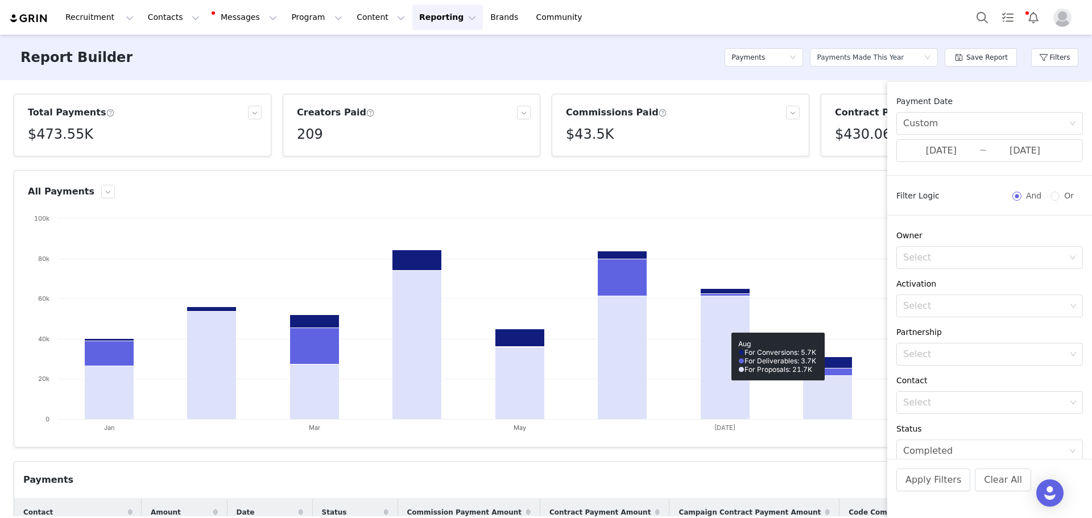
click at [659, 71] on div "Report Builder Payments Select a report Payments Made This Year Save Report Fil…" at bounding box center [546, 58] width 1092 height 46
click at [628, 47] on div "Report Builder Payments Select a report Payments Made This Year Save Report Fil…" at bounding box center [546, 58] width 1092 height 46
click at [958, 480] on button "Apply Filters" at bounding box center [934, 480] width 74 height 23
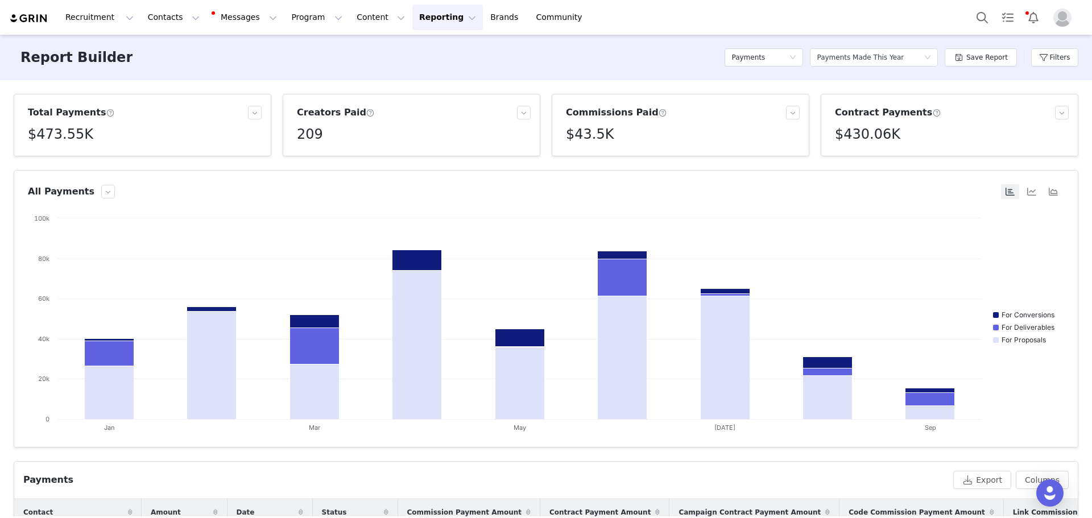
click at [412, 22] on button "Reporting Reporting" at bounding box center [447, 18] width 71 height 26
click at [404, 47] on p "Dashboard" at bounding box center [400, 50] width 43 height 12
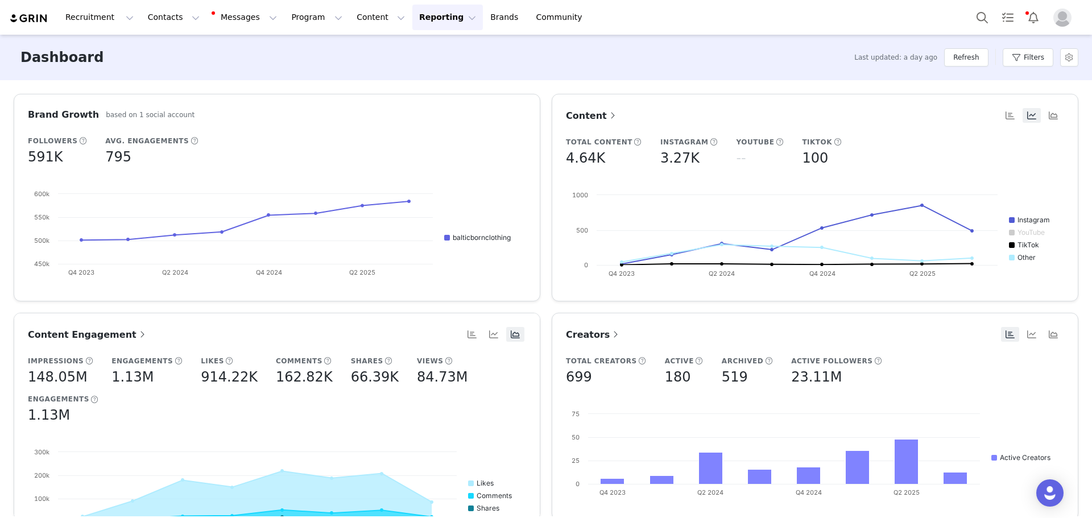
scroll to position [228, 0]
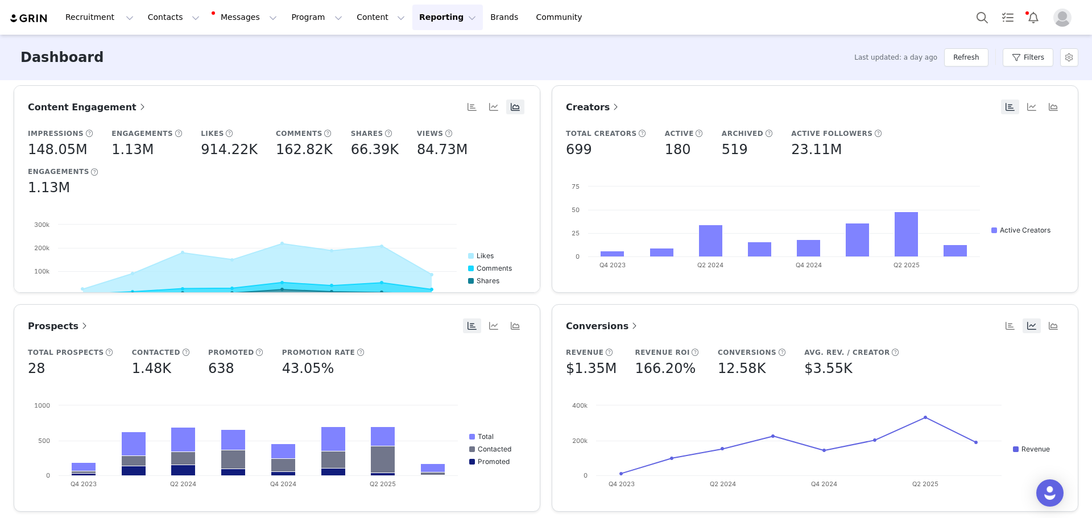
click at [594, 323] on span "Conversions" at bounding box center [603, 326] width 74 height 11
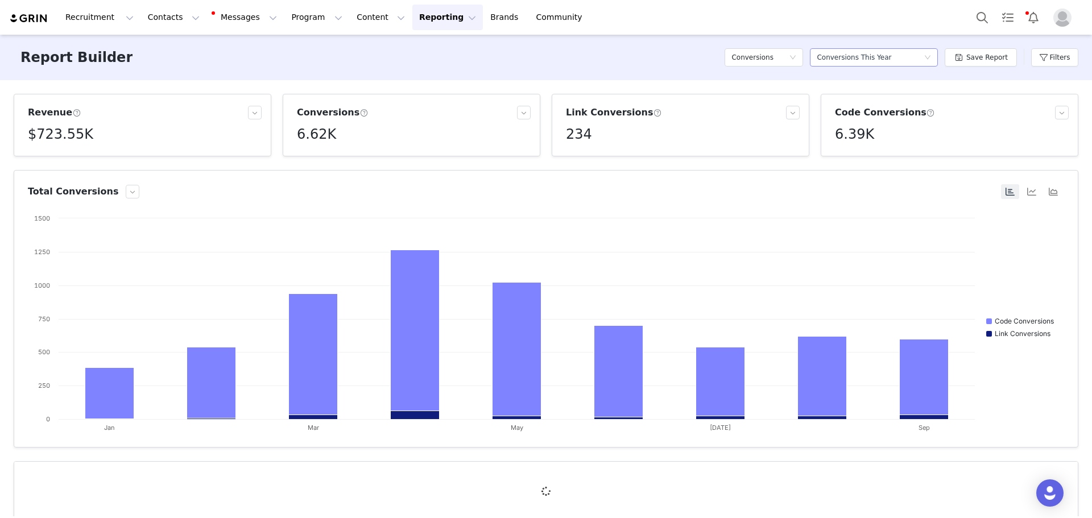
click at [881, 59] on div "Conversions This Year" at bounding box center [854, 57] width 75 height 17
click at [881, 98] on h5 "All Conversions" at bounding box center [882, 98] width 110 height 13
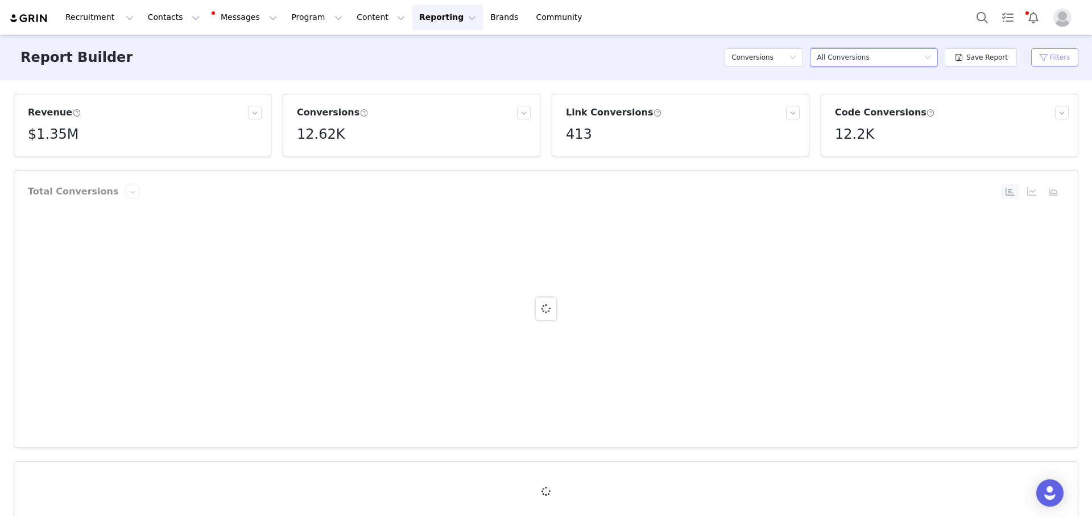
click at [1059, 64] on button "Filters" at bounding box center [1054, 57] width 47 height 18
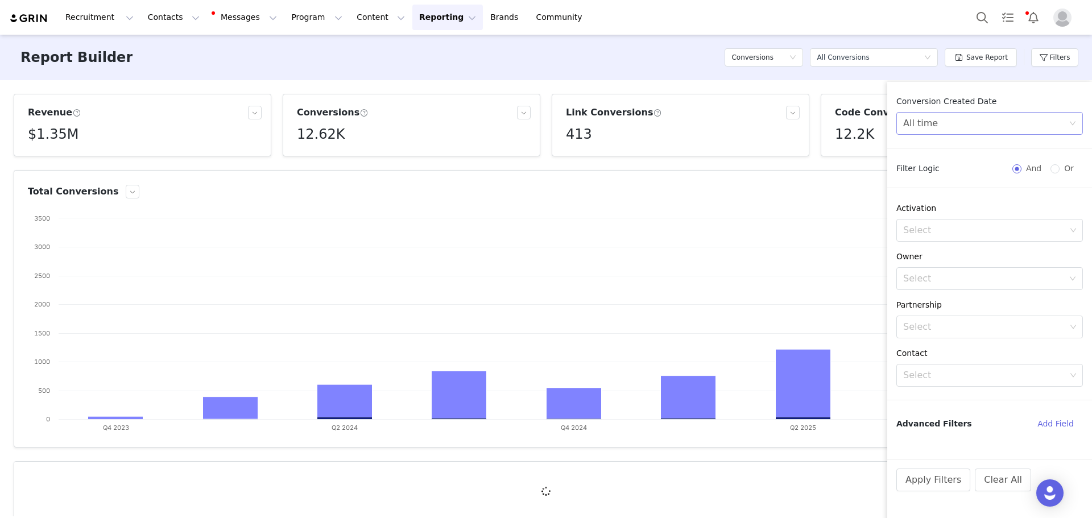
click at [967, 117] on div "All time" at bounding box center [986, 124] width 166 height 22
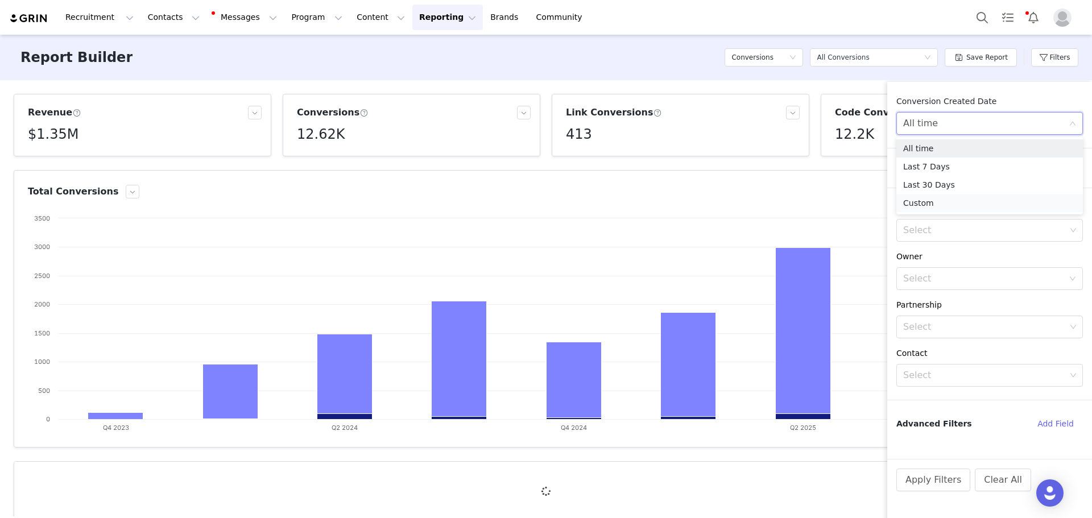
click at [927, 201] on li "Custom" at bounding box center [990, 203] width 187 height 18
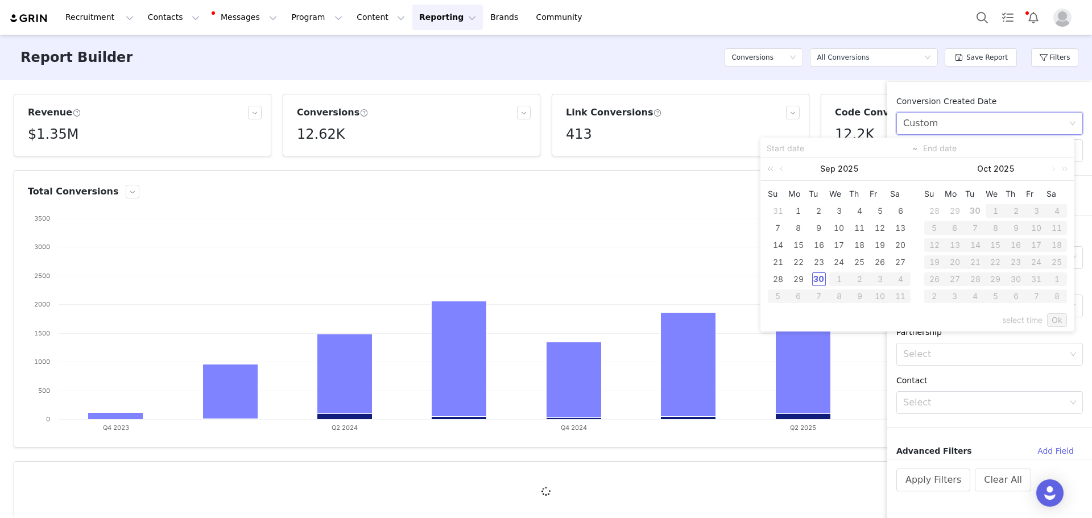
click at [773, 167] on link at bounding box center [772, 169] width 15 height 23
click at [773, 168] on link at bounding box center [772, 169] width 15 height 23
click at [908, 168] on link at bounding box center [906, 169] width 15 height 23
click at [778, 171] on link at bounding box center [783, 169] width 10 height 23
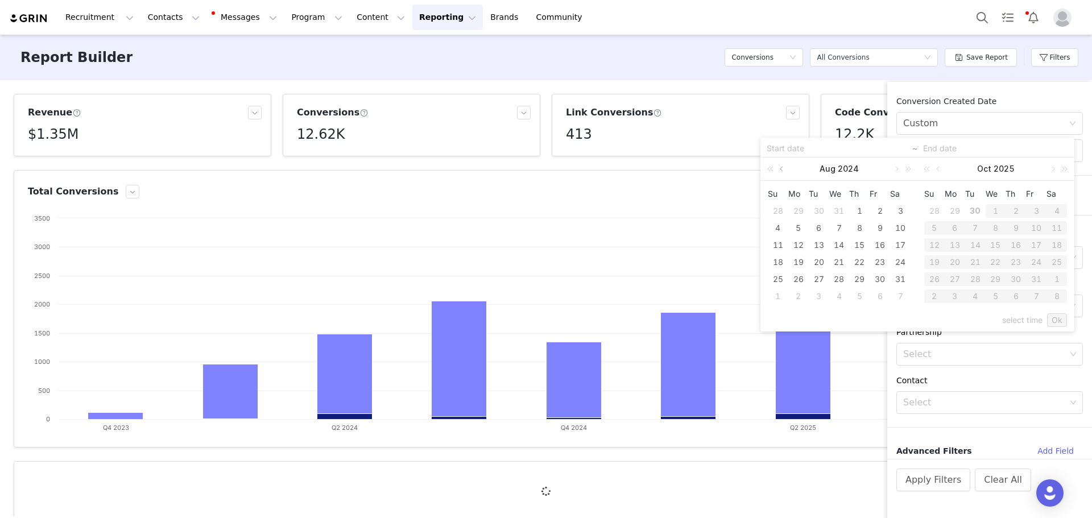
click at [778, 171] on link at bounding box center [783, 169] width 10 height 23
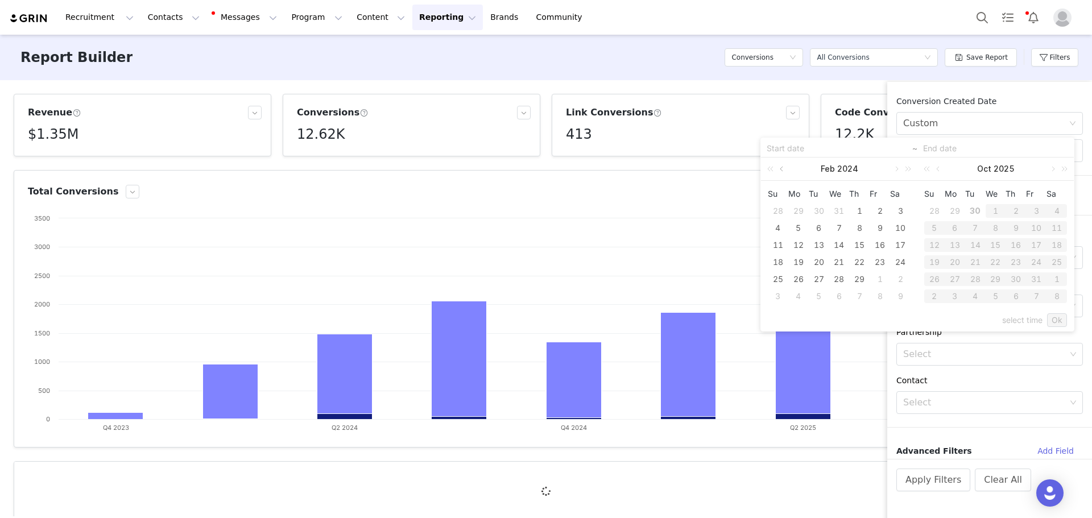
click at [778, 171] on link at bounding box center [783, 169] width 10 height 23
click at [800, 210] on div "1" at bounding box center [799, 211] width 14 height 14
type input "[DATE]"
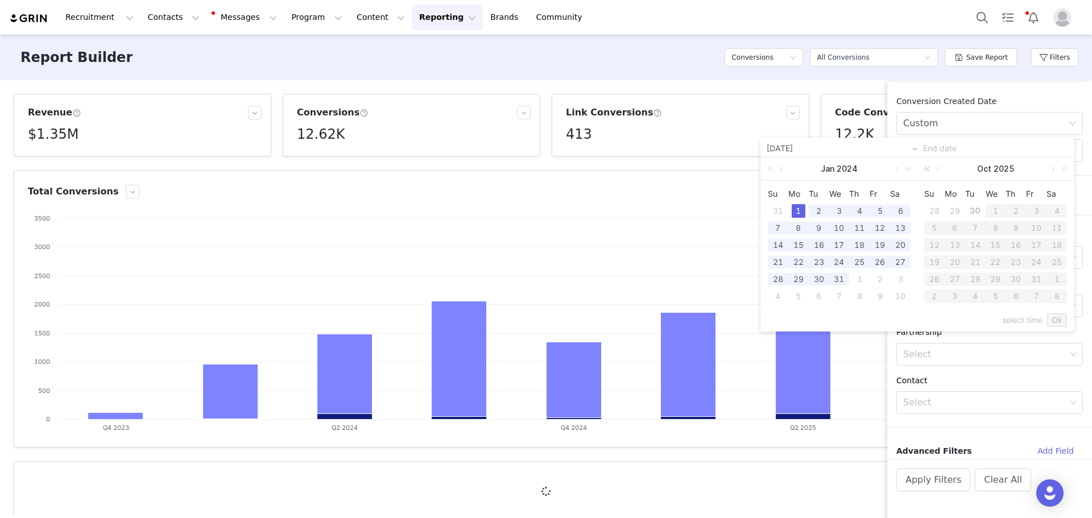
click at [928, 170] on link at bounding box center [929, 169] width 15 height 23
click at [940, 172] on link at bounding box center [939, 169] width 10 height 23
click at [1055, 171] on link at bounding box center [1052, 169] width 10 height 23
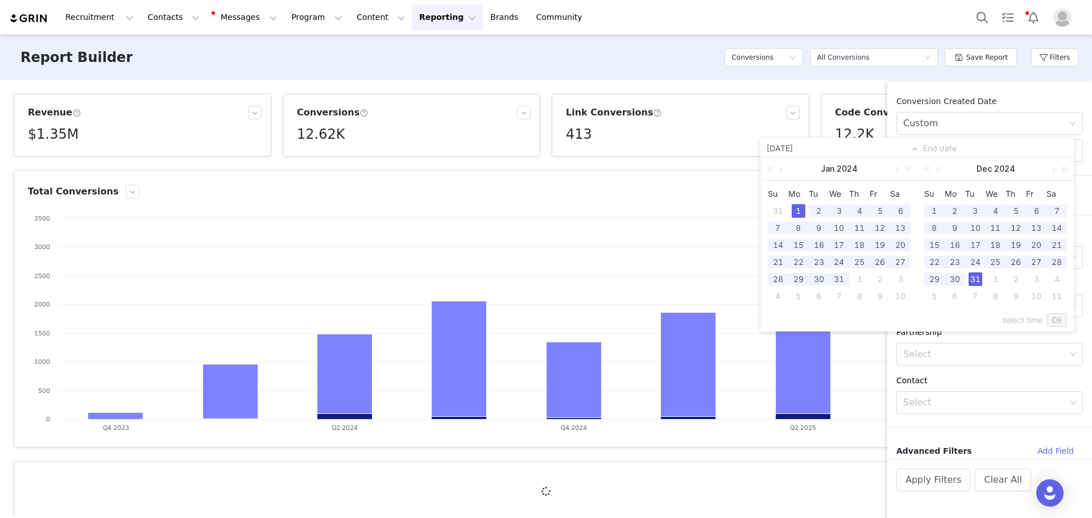
click at [977, 282] on div "31" at bounding box center [976, 280] width 14 height 14
type input "[DATE]"
click at [1058, 321] on link "Ok" at bounding box center [1057, 320] width 20 height 14
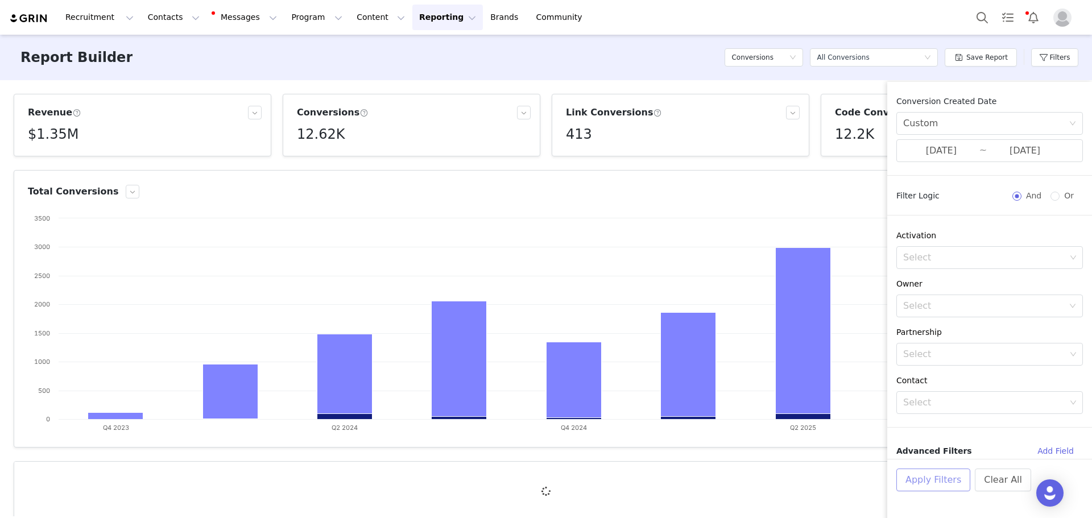
click at [946, 486] on button "Apply Filters" at bounding box center [934, 480] width 74 height 23
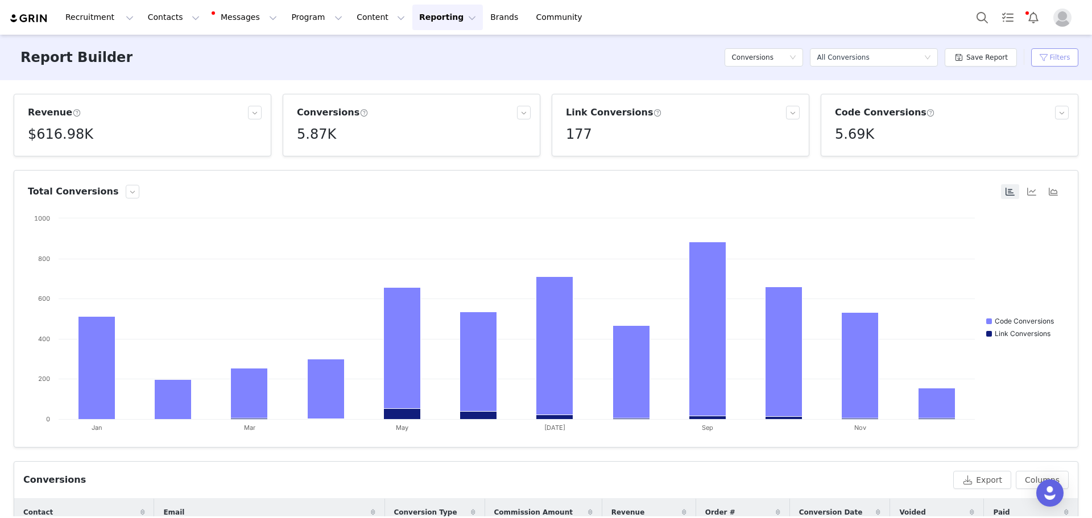
click at [1046, 55] on button "Filters" at bounding box center [1054, 57] width 47 height 18
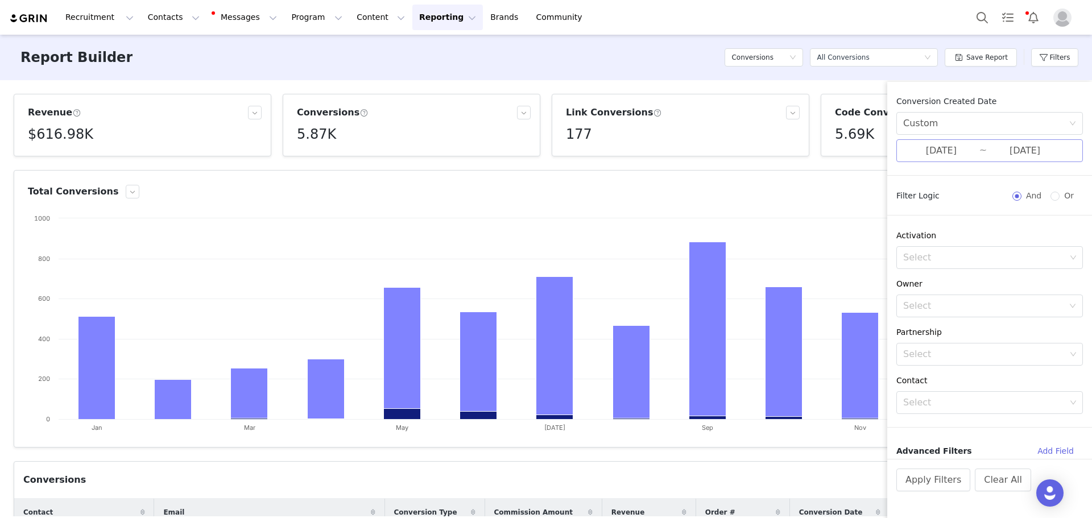
click at [953, 154] on input "[DATE]" at bounding box center [941, 150] width 76 height 15
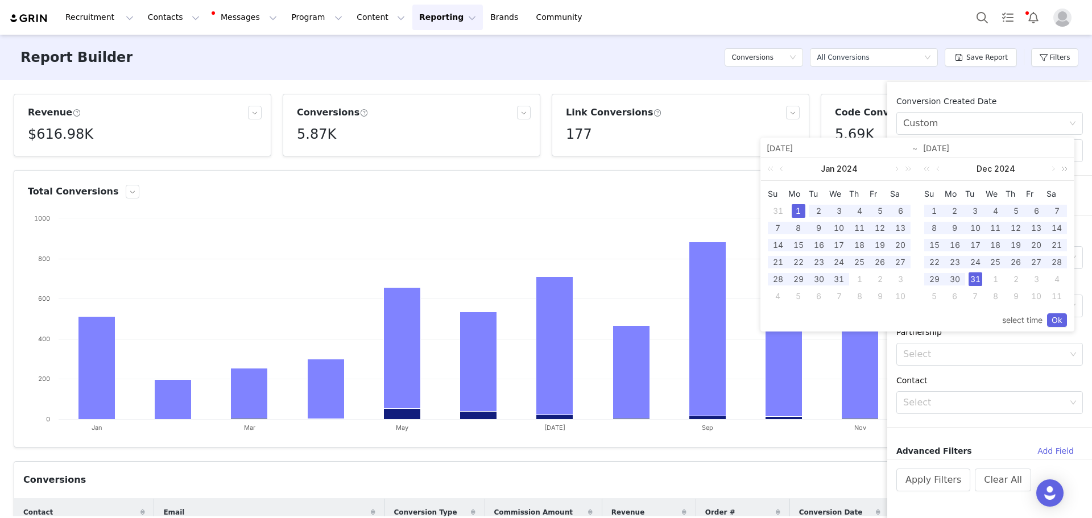
click at [1067, 169] on link at bounding box center [1062, 169] width 15 height 23
click at [909, 169] on link at bounding box center [906, 169] width 15 height 23
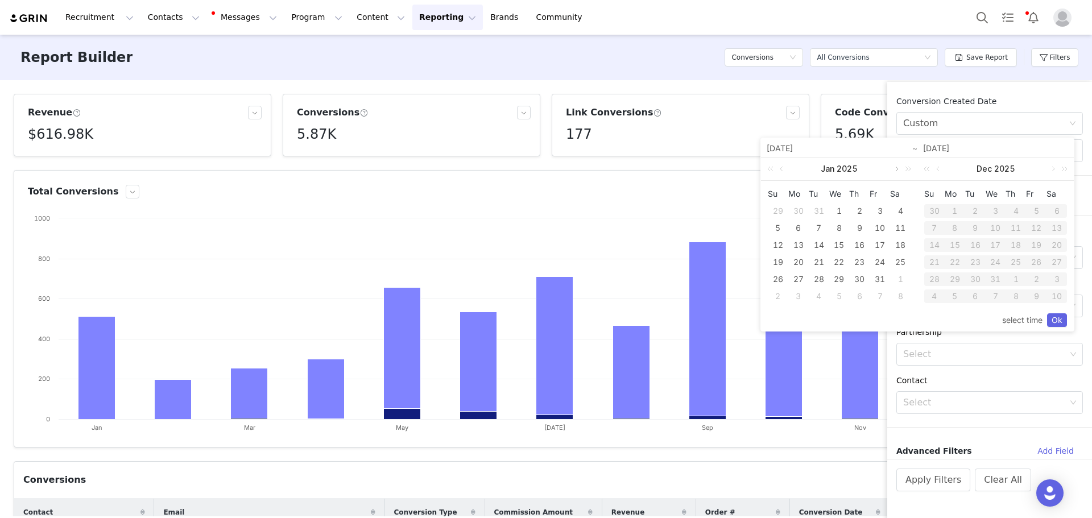
click at [894, 171] on link at bounding box center [896, 169] width 10 height 23
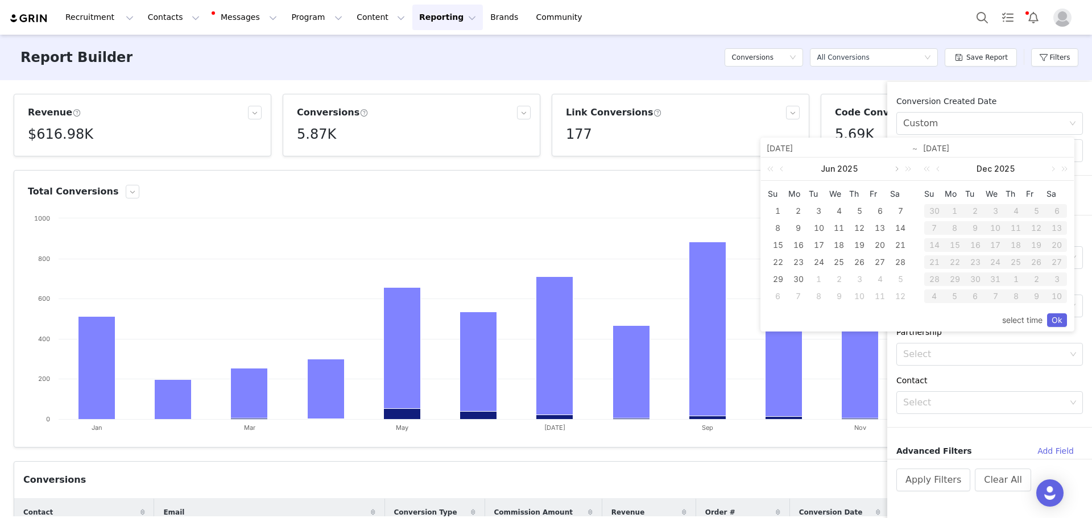
click at [894, 171] on link at bounding box center [896, 169] width 10 height 23
click at [877, 207] on div "1" at bounding box center [880, 211] width 14 height 14
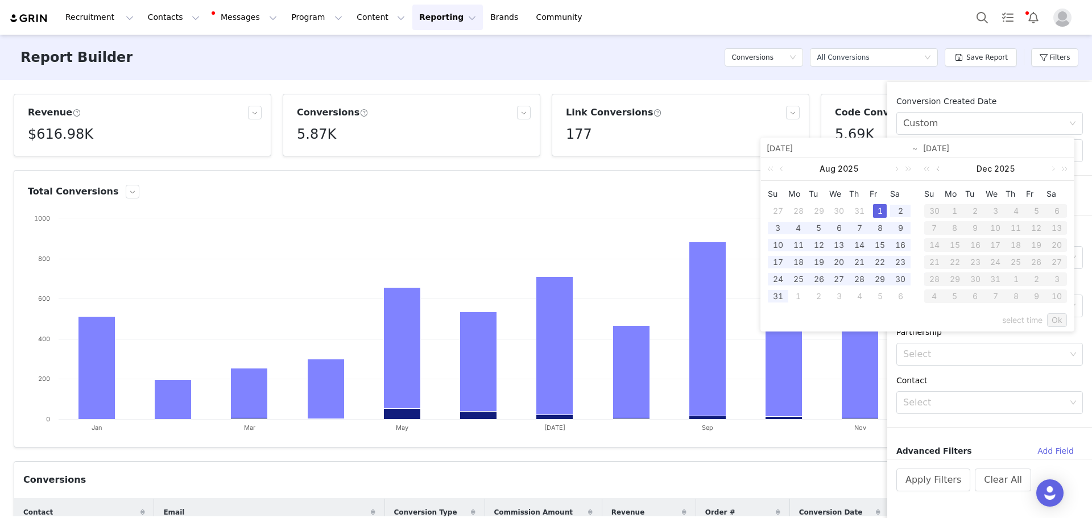
click at [942, 168] on link at bounding box center [939, 169] width 10 height 23
click at [942, 168] on div "[DATE]" at bounding box center [996, 169] width 156 height 23
click at [781, 299] on div "31" at bounding box center [778, 297] width 14 height 14
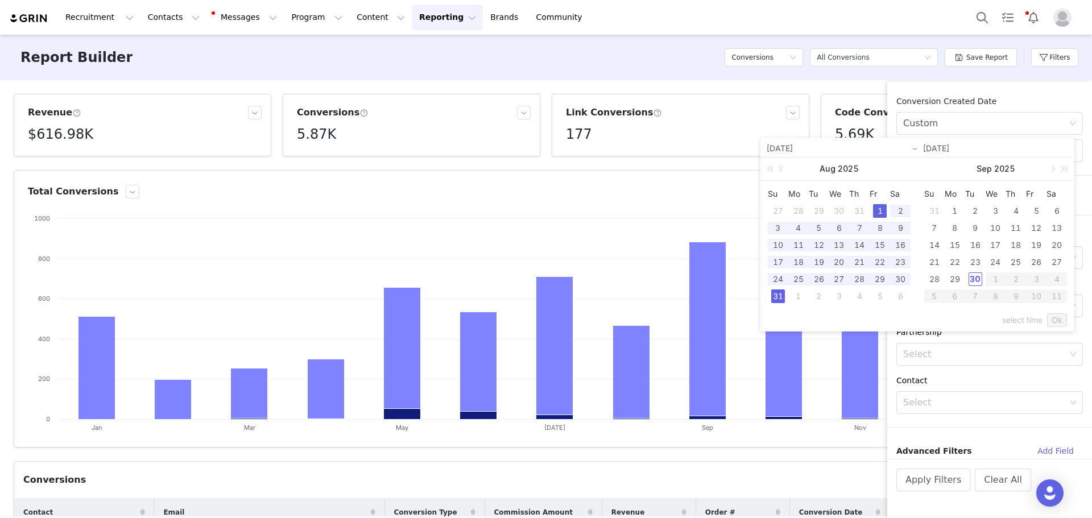
type input "[DATE]"
click at [1054, 317] on link "Ok" at bounding box center [1057, 320] width 20 height 14
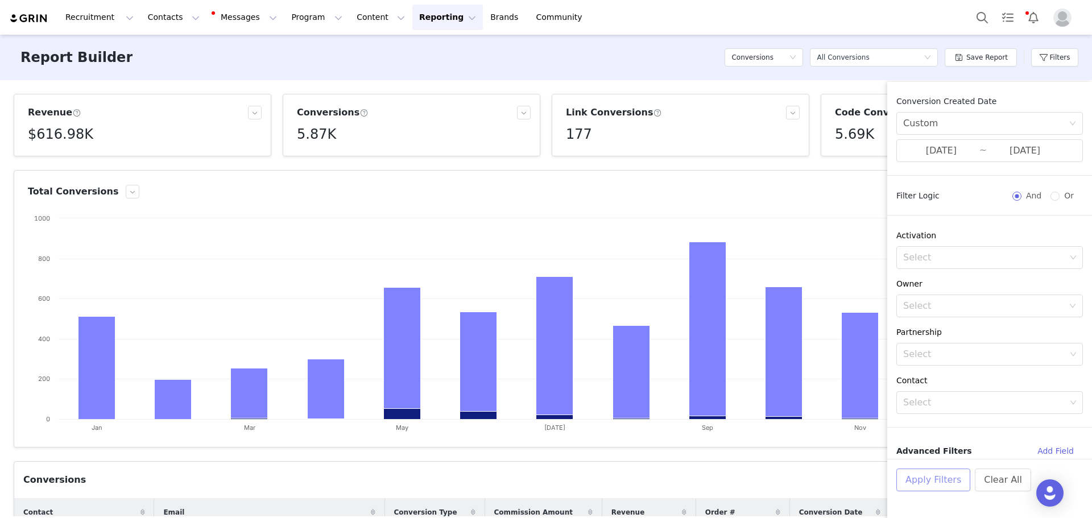
click at [924, 485] on button "Apply Filters" at bounding box center [934, 480] width 74 height 23
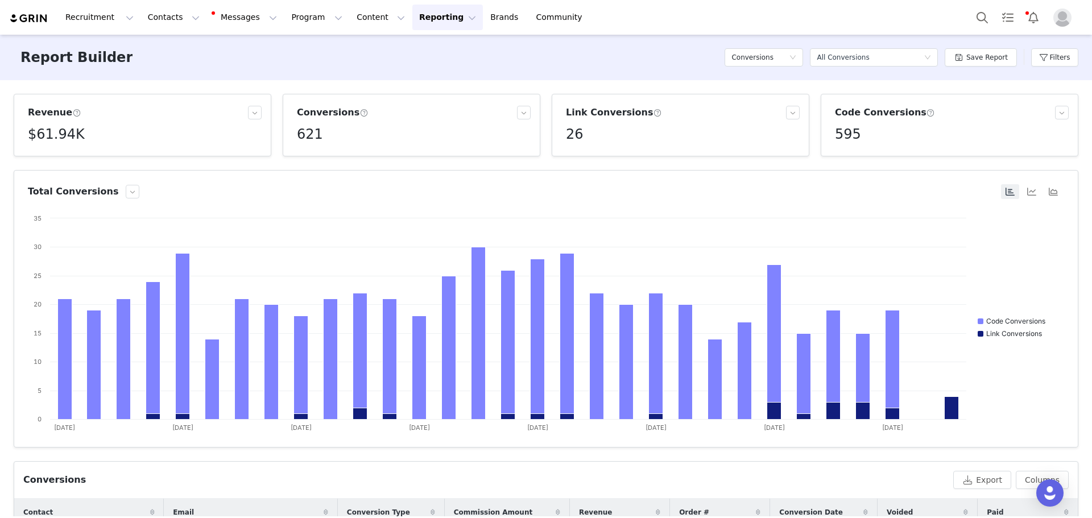
click at [2, 95] on div "Revenue $61.94K Conversions 621 Link Conversions 26 Code Conversions 595 Total …" at bounding box center [546, 298] width 1092 height 436
